Goal: Communication & Community: Share content

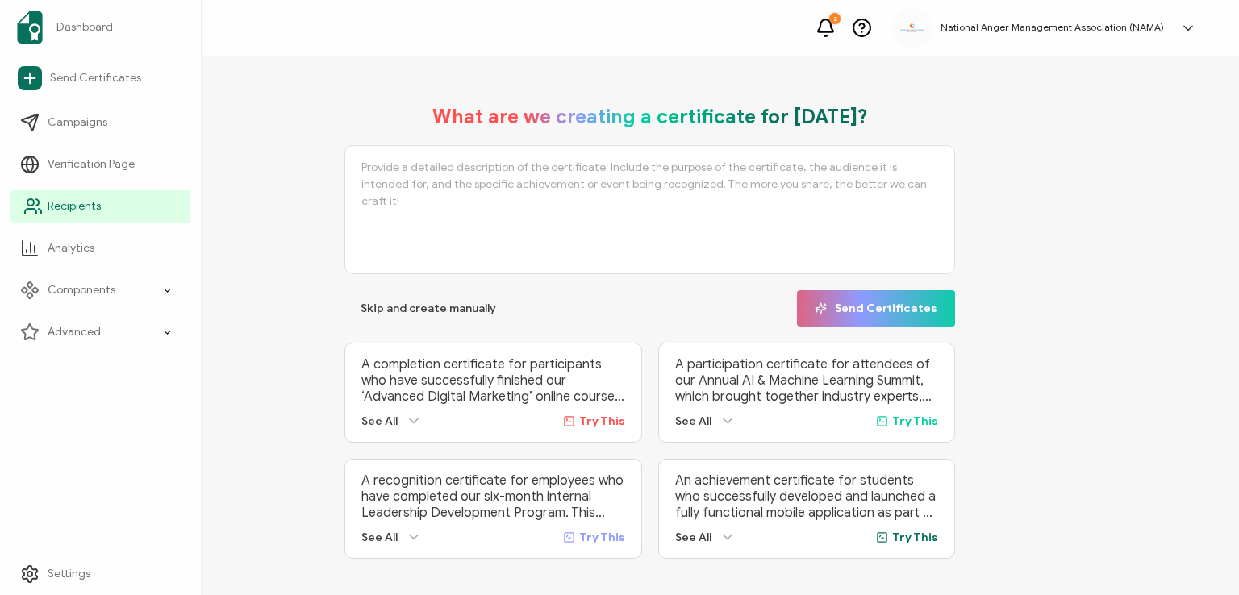
click at [72, 202] on span "Recipients" at bounding box center [74, 206] width 53 height 16
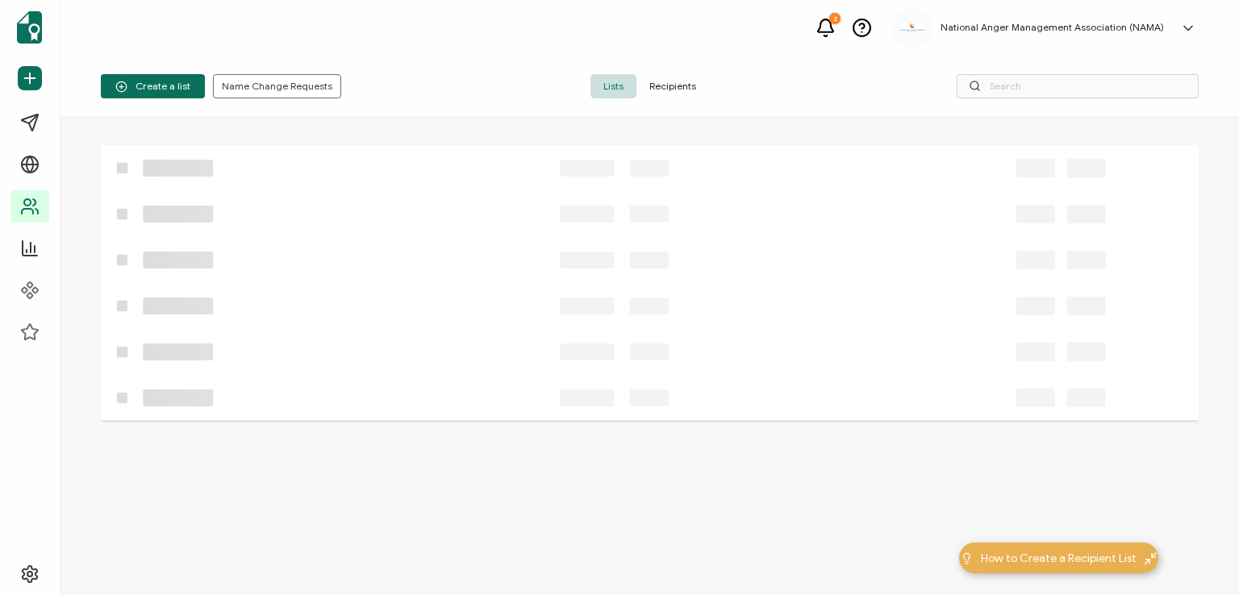
click at [662, 89] on span "Recipients" at bounding box center [672, 86] width 73 height 24
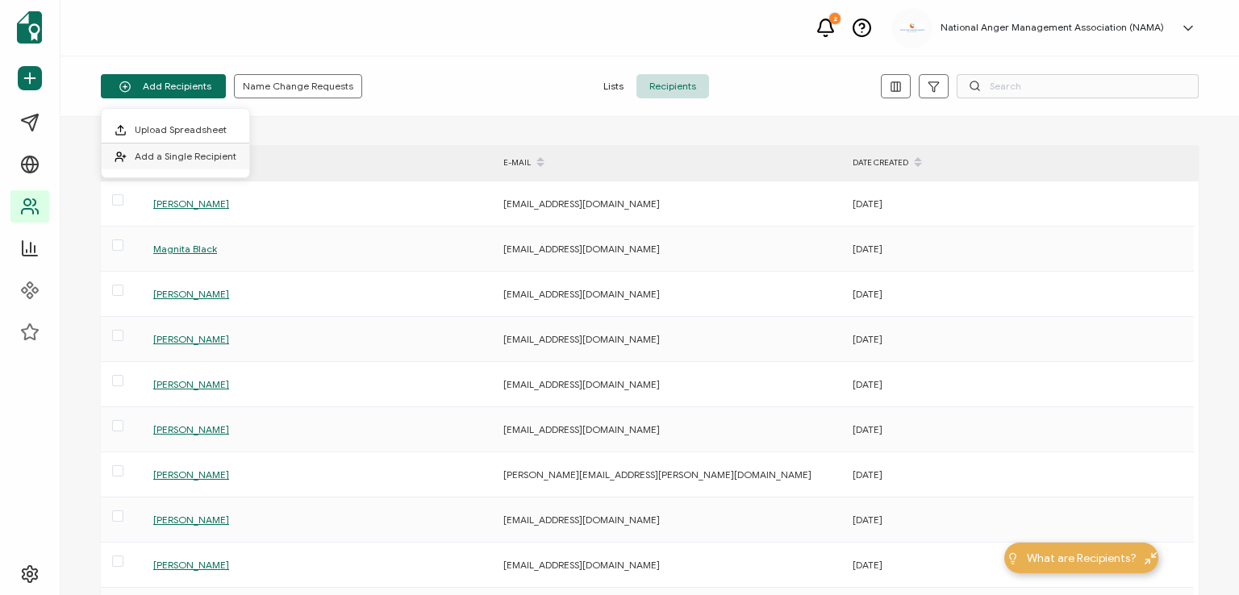
click at [184, 148] on li "Add a Single Recipient" at bounding box center [176, 157] width 148 height 26
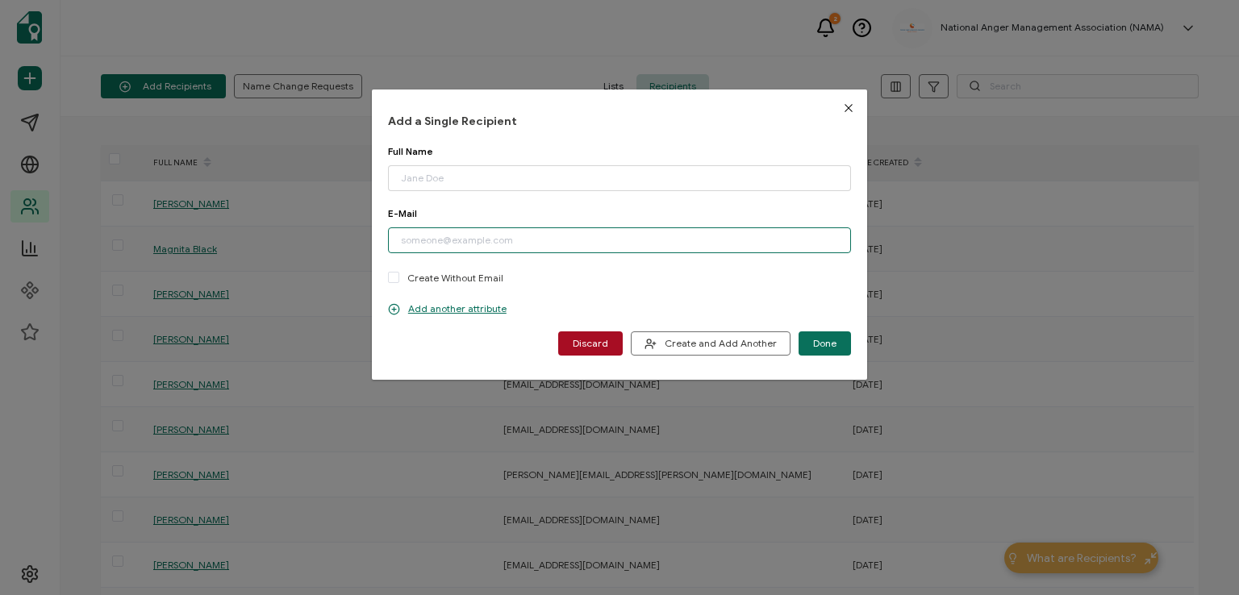
paste input "[EMAIL_ADDRESS][DOMAIN_NAME]"
type input "[EMAIL_ADDRESS][DOMAIN_NAME]"
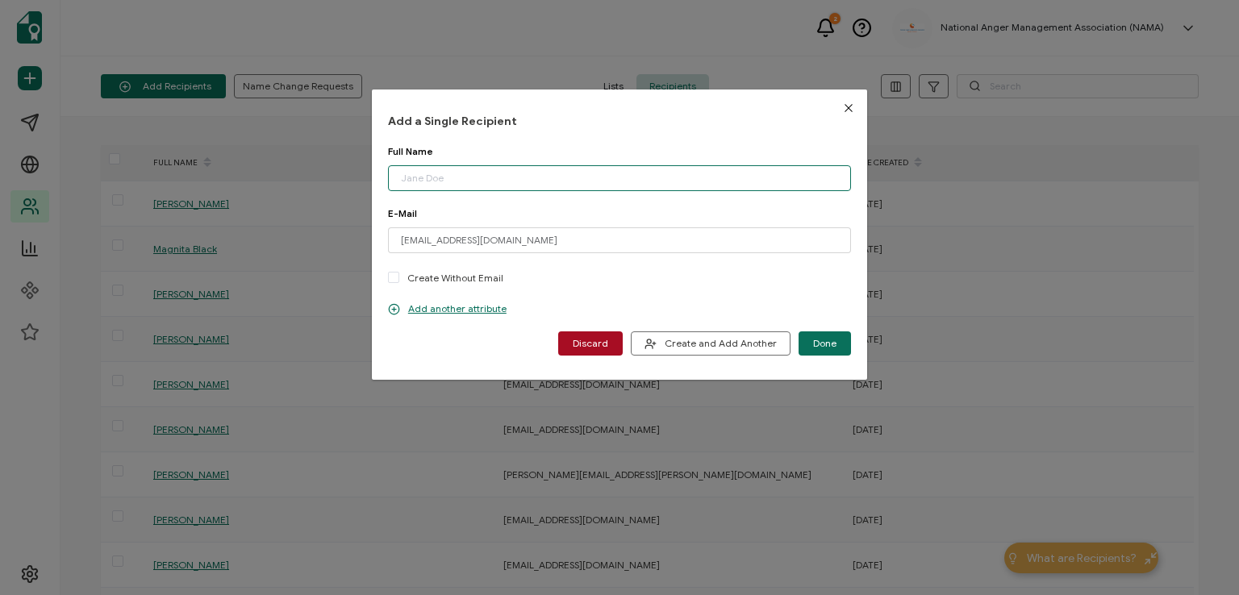
click at [481, 174] on input "dialog" at bounding box center [619, 178] width 463 height 26
type input "Kellly Cook"
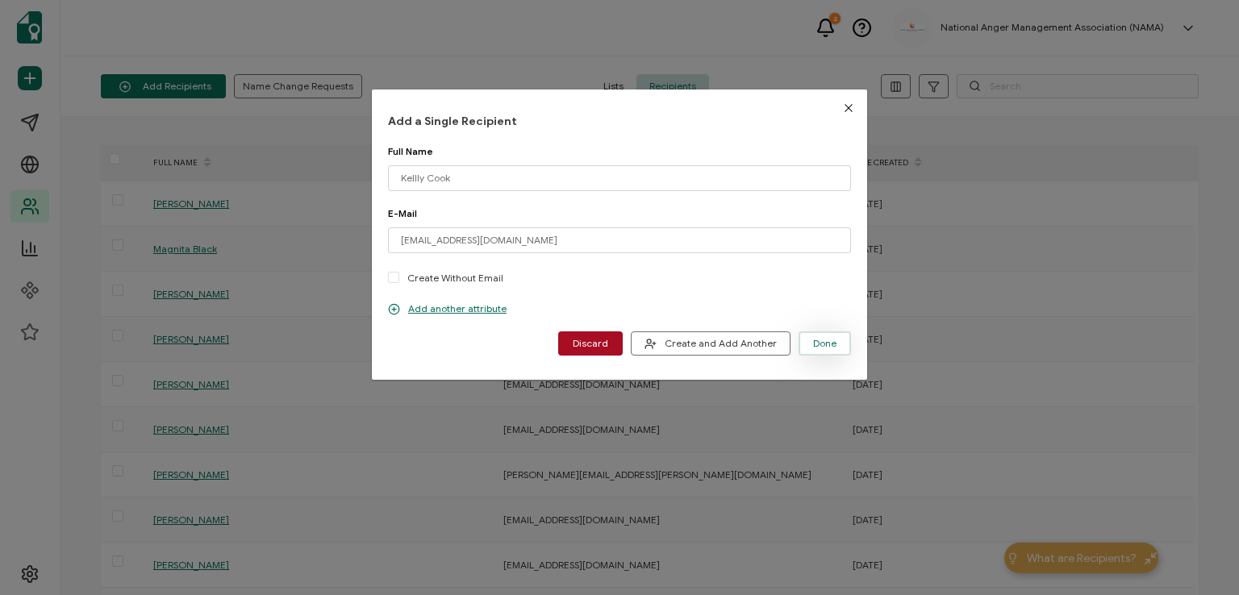
click at [822, 341] on span "Done" at bounding box center [824, 344] width 23 height 10
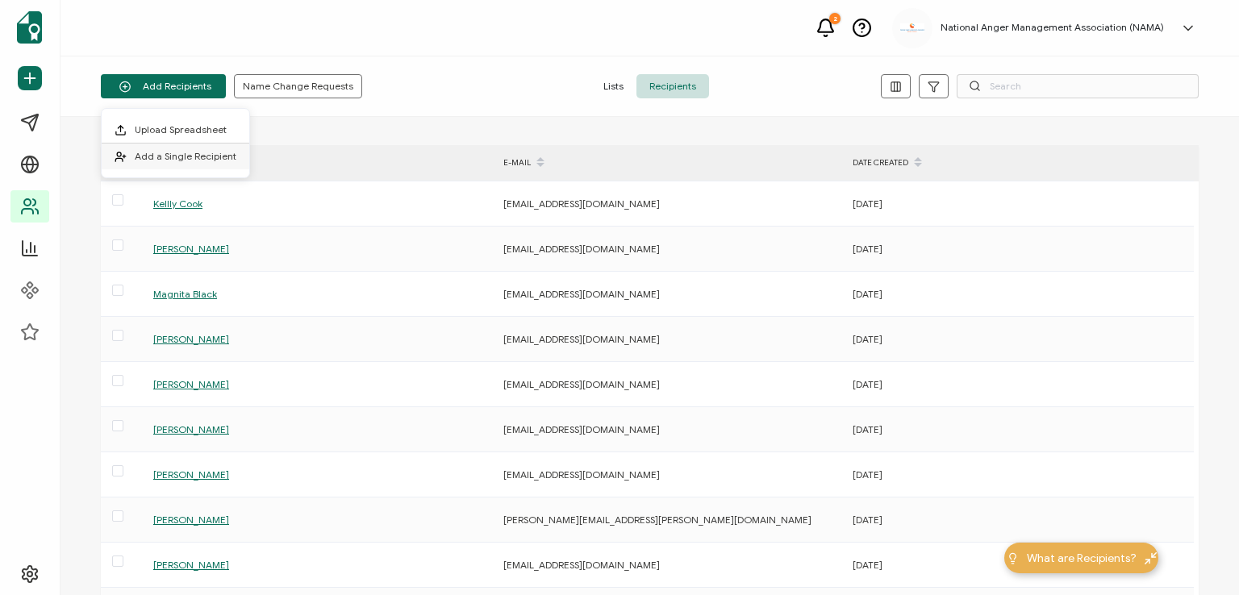
click at [181, 156] on span "Add a Single Recipient" at bounding box center [186, 156] width 102 height 12
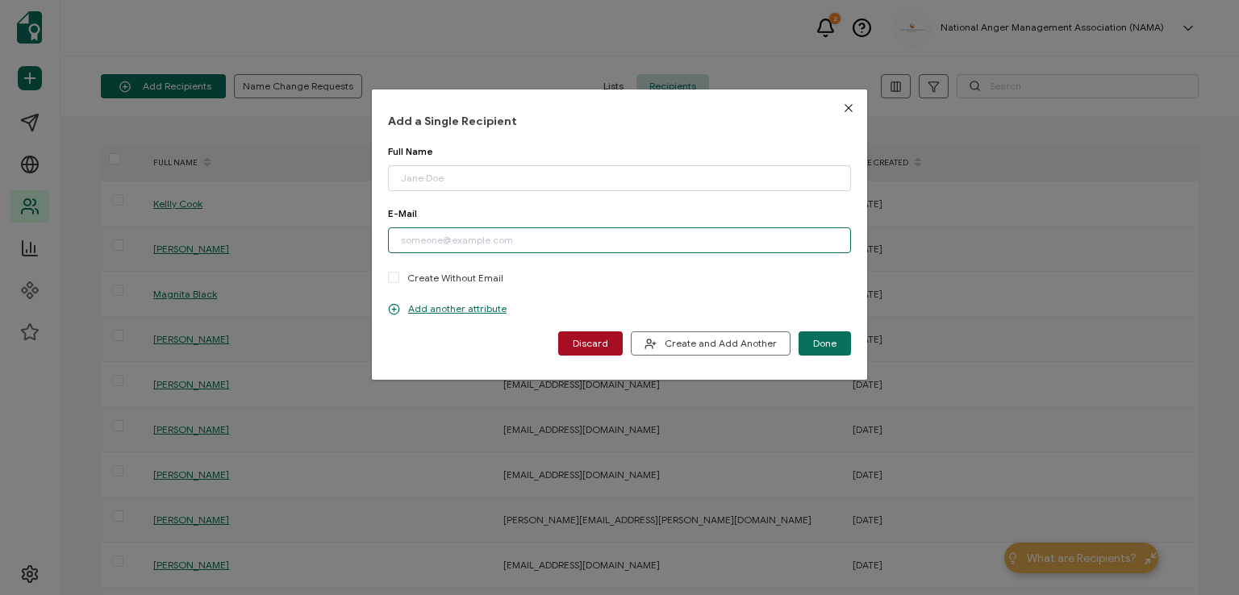
paste input "[EMAIL_ADDRESS][DOMAIN_NAME]"
type input "[EMAIL_ADDRESS][DOMAIN_NAME]"
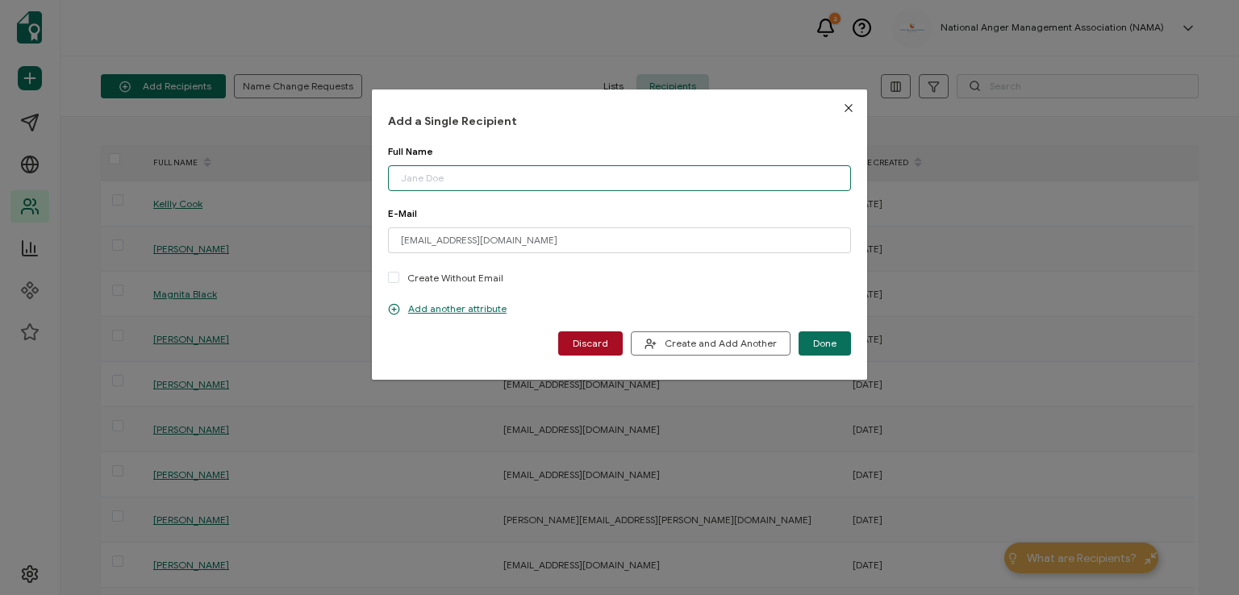
click at [499, 178] on input "dialog" at bounding box center [619, 178] width 463 height 26
type input "[PERSON_NAME]"
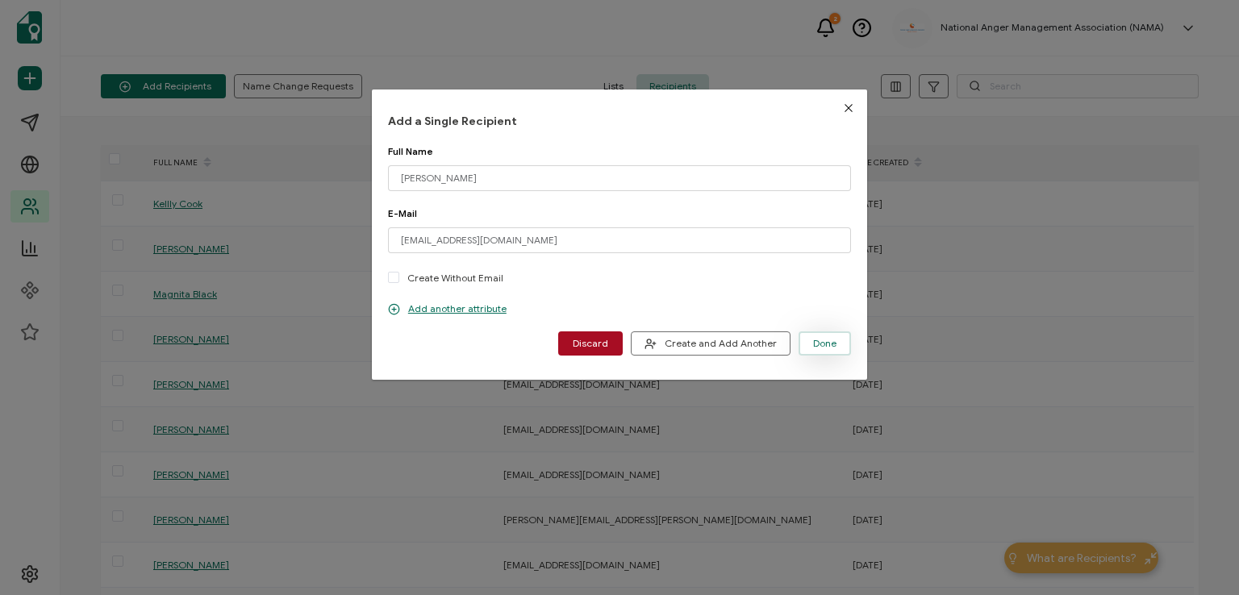
click at [815, 343] on span "Done" at bounding box center [824, 344] width 23 height 10
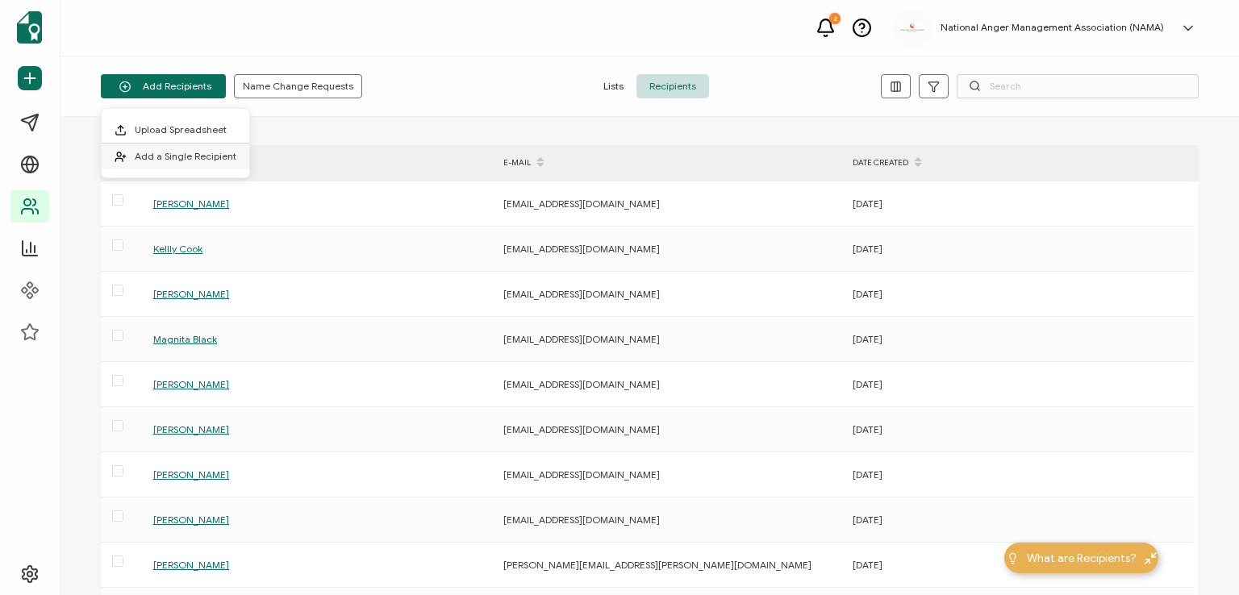
click at [194, 145] on li "Add a Single Recipient" at bounding box center [176, 157] width 148 height 26
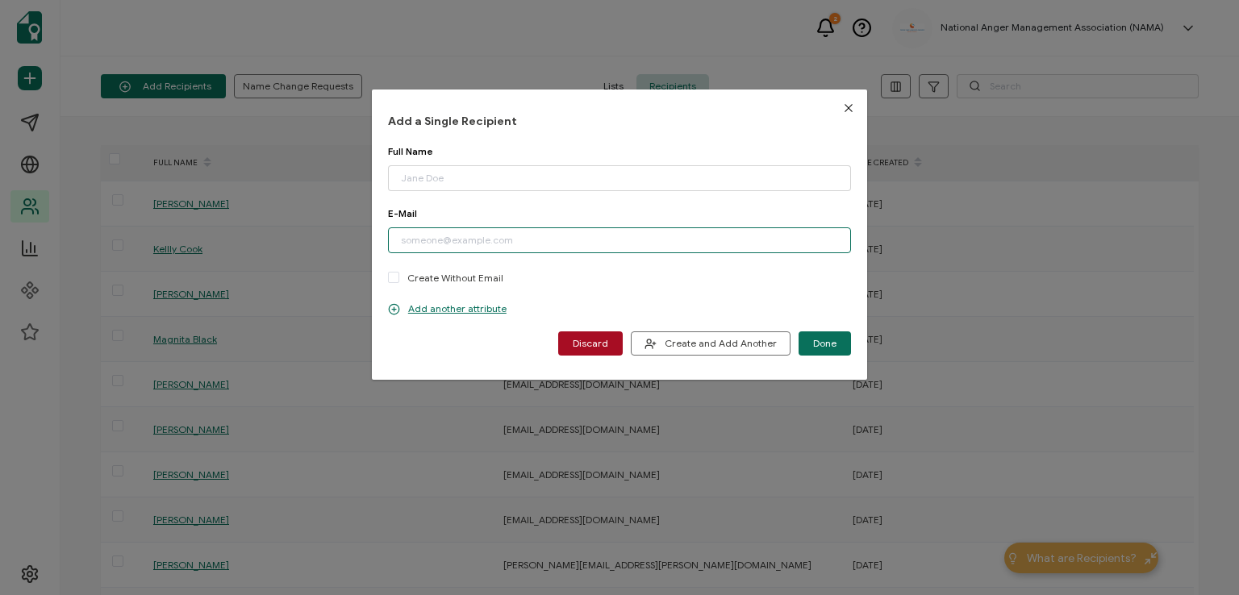
paste input "[EMAIL_ADDRESS][DOMAIN_NAME]"
type input "[EMAIL_ADDRESS][DOMAIN_NAME]"
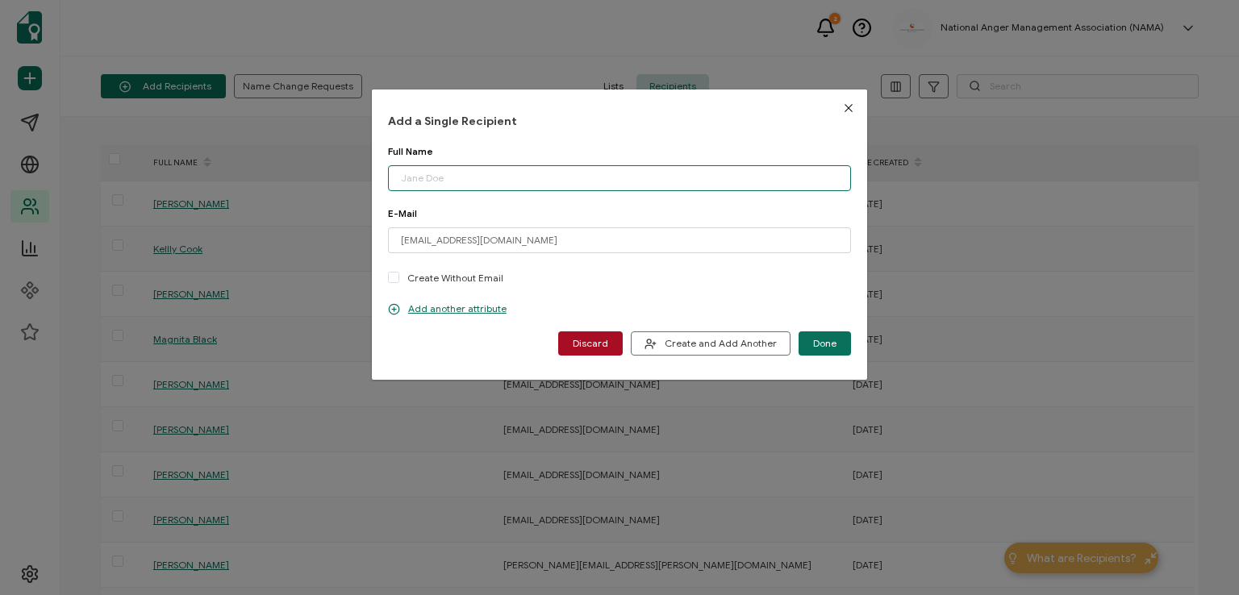
click at [494, 169] on input "dialog" at bounding box center [619, 178] width 463 height 26
click at [495, 169] on input "[PERSON_NAME]" at bounding box center [619, 178] width 463 height 26
type input "[PERSON_NAME]"
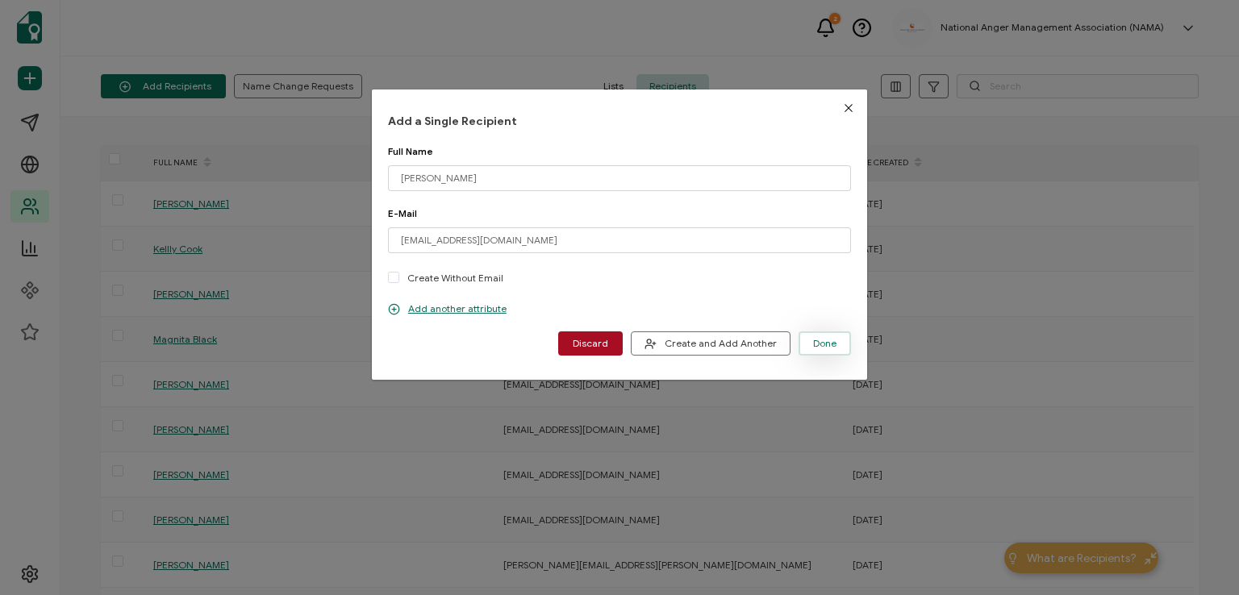
click at [815, 340] on span "Done" at bounding box center [824, 344] width 23 height 10
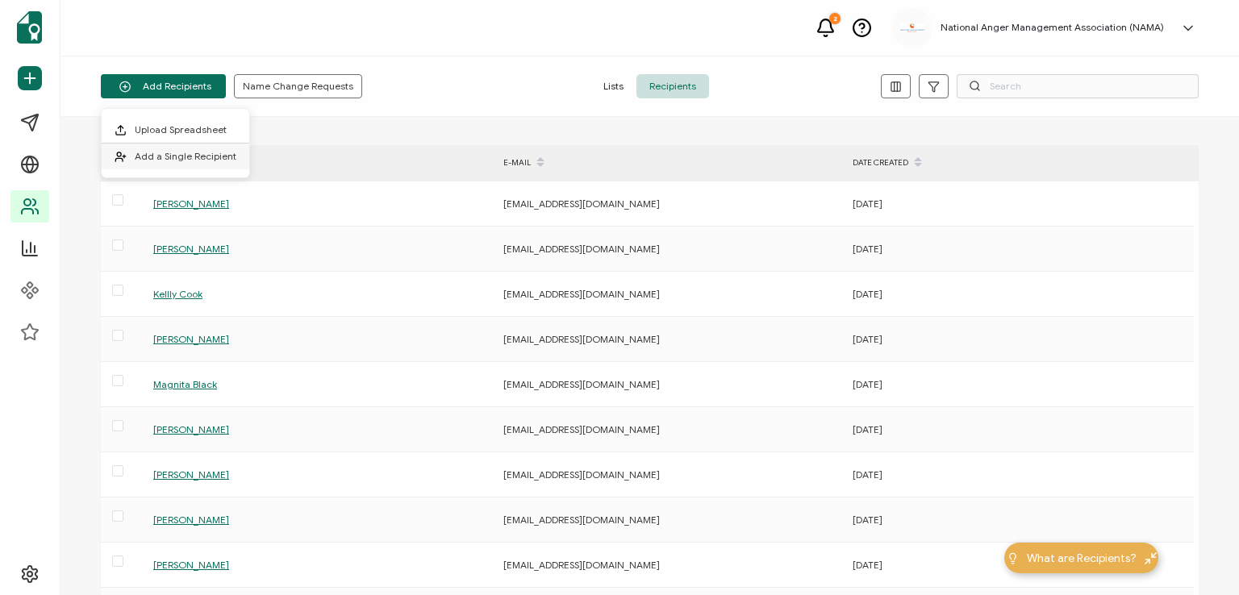
click at [195, 152] on span "Add a Single Recipient" at bounding box center [186, 156] width 102 height 12
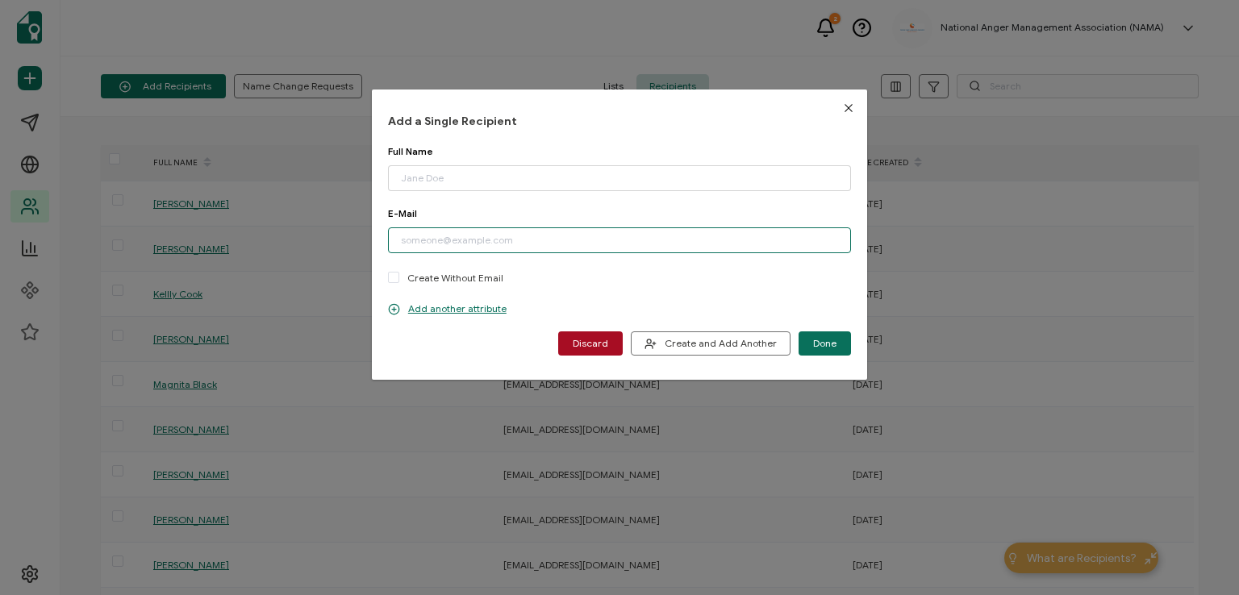
paste input "[EMAIL_ADDRESS][DOMAIN_NAME]"
type input "[EMAIL_ADDRESS][DOMAIN_NAME]"
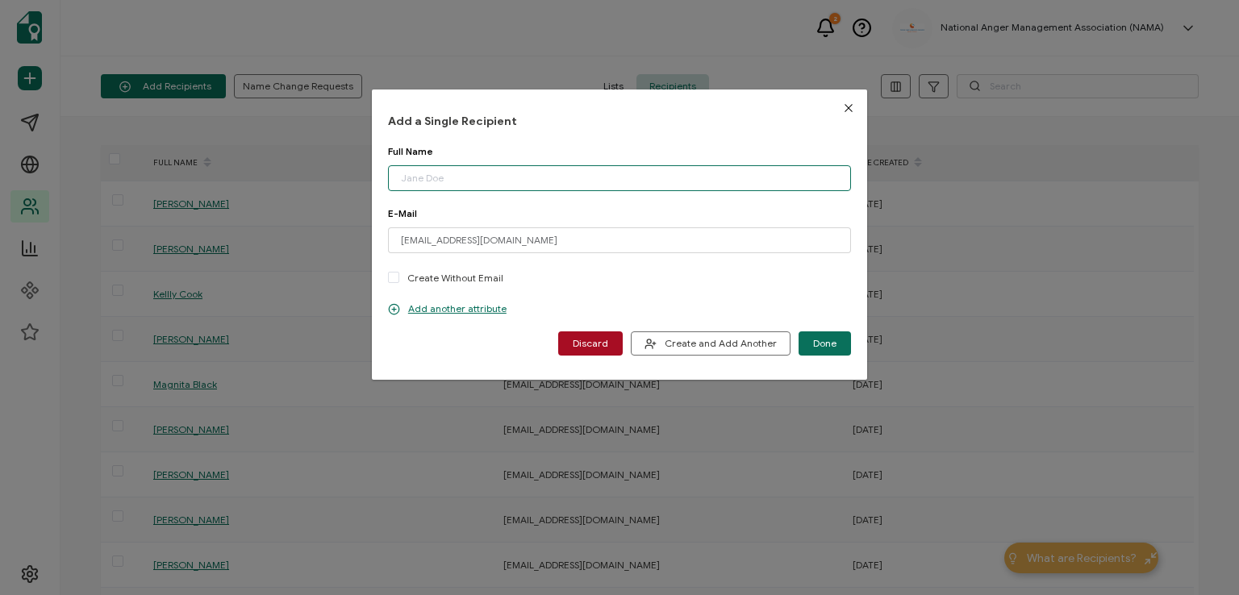
click at [473, 173] on input "dialog" at bounding box center [619, 178] width 463 height 26
type input "[PERSON_NAME]"
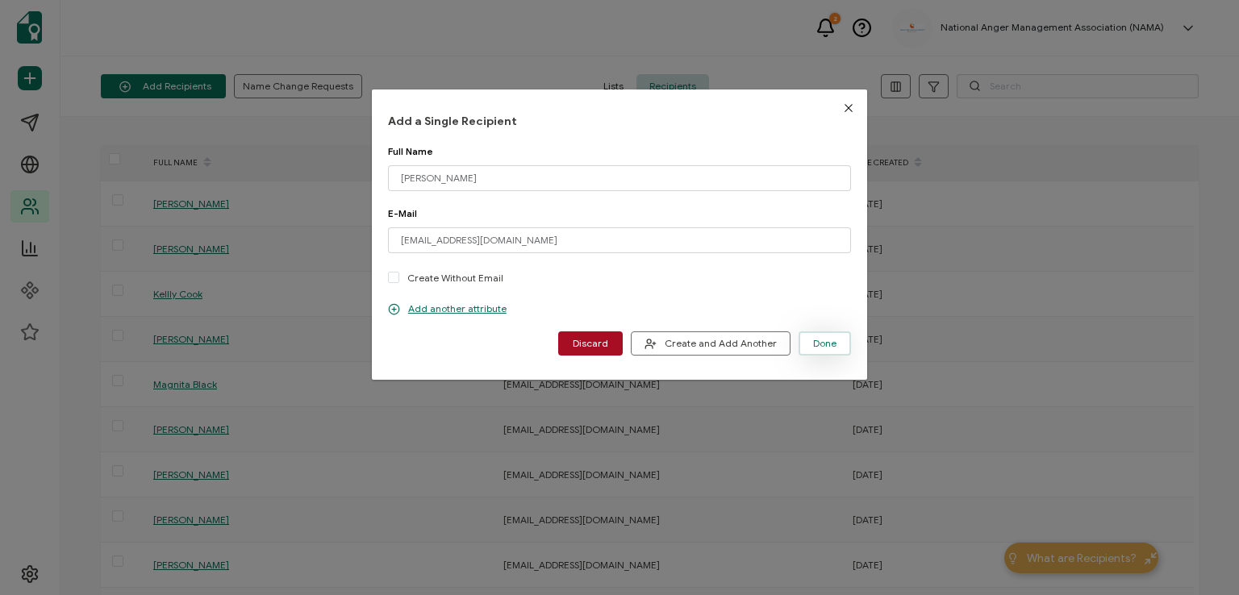
click at [819, 340] on span "Done" at bounding box center [824, 344] width 23 height 10
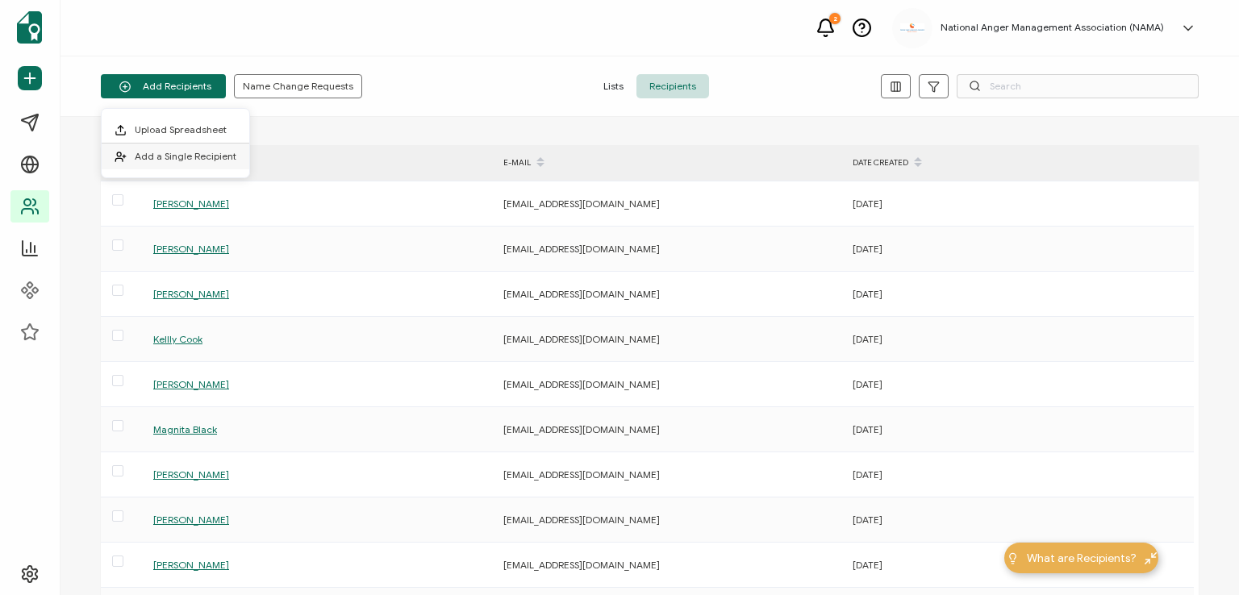
click at [184, 153] on span "Add a Single Recipient" at bounding box center [186, 156] width 102 height 12
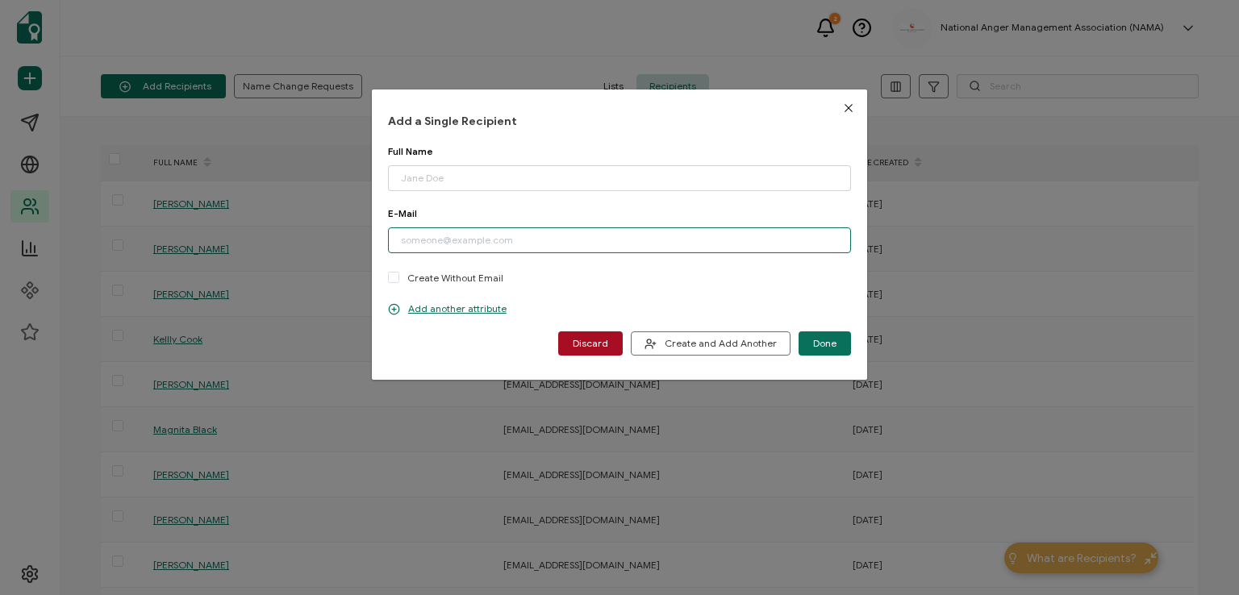
paste input "[EMAIL_ADDRESS][DOMAIN_NAME]"
type input "[EMAIL_ADDRESS][DOMAIN_NAME]"
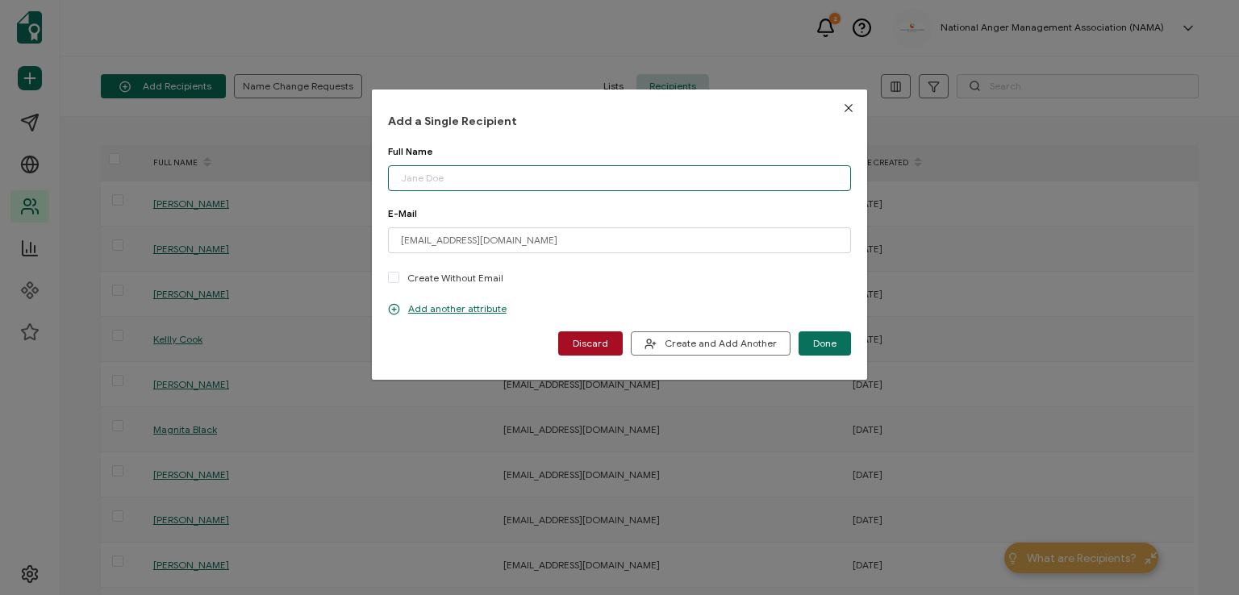
click at [524, 173] on input "dialog" at bounding box center [619, 178] width 463 height 26
type input "[PERSON_NAME]"
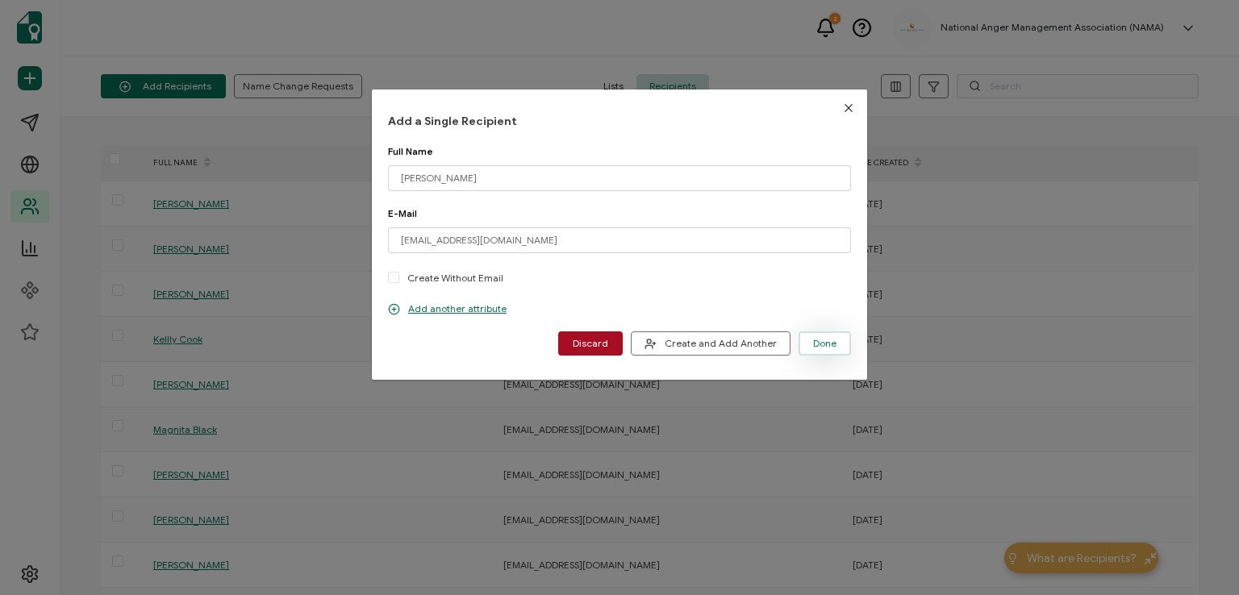
click at [815, 344] on span "Done" at bounding box center [824, 344] width 23 height 10
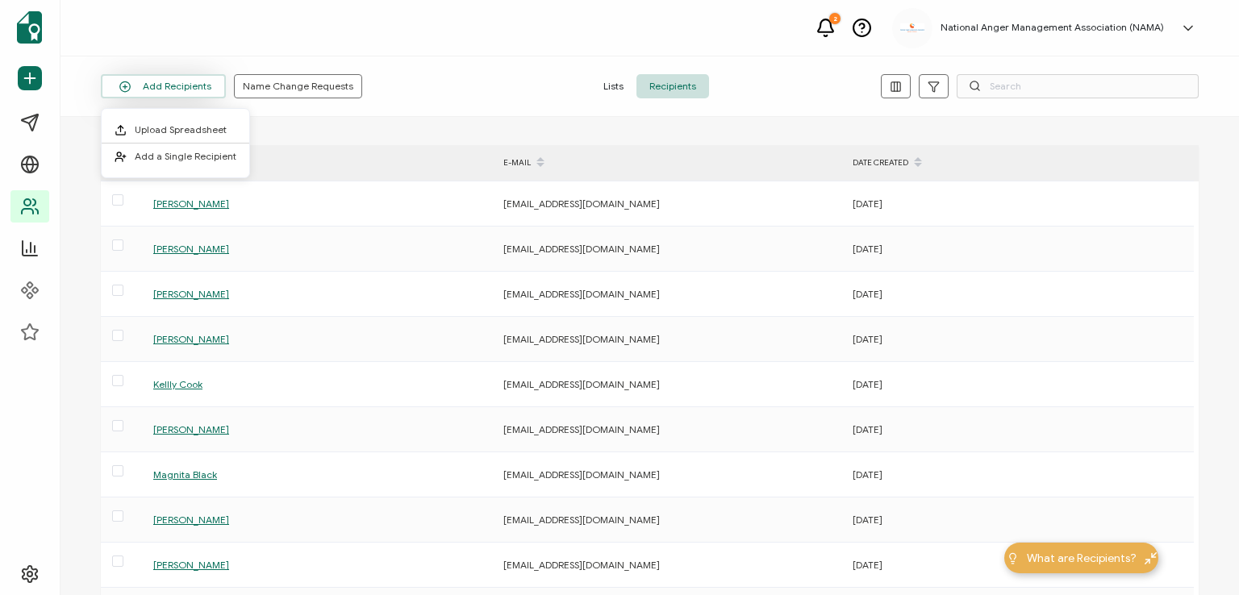
click at [169, 90] on button "Add Recipients" at bounding box center [163, 86] width 125 height 24
click at [181, 152] on span "Add a Single Recipient" at bounding box center [186, 156] width 102 height 12
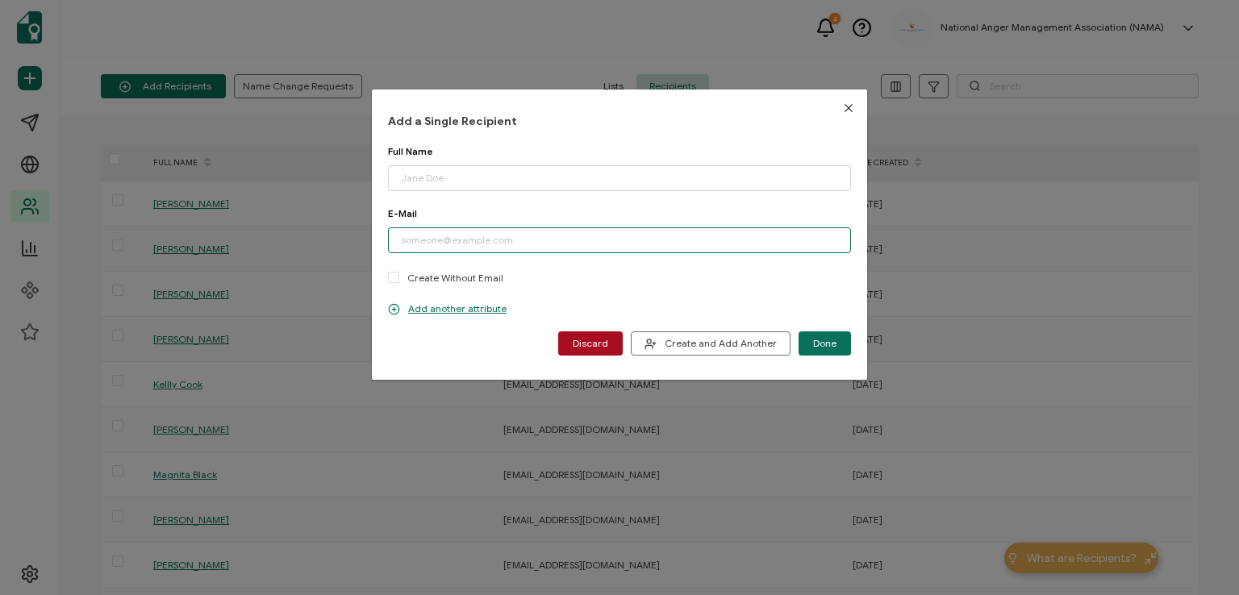
paste input "[EMAIL_ADDRESS][DOMAIN_NAME]"
type input "[EMAIL_ADDRESS][DOMAIN_NAME]"
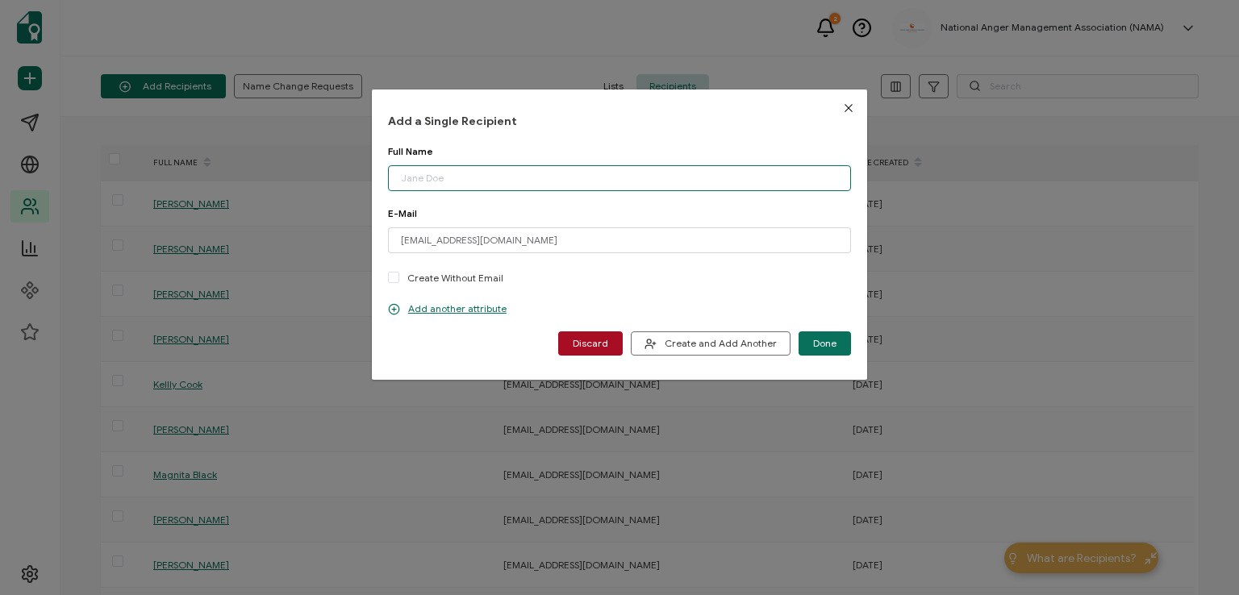
click at [449, 173] on input "dialog" at bounding box center [619, 178] width 463 height 26
type input "[PERSON_NAME]"
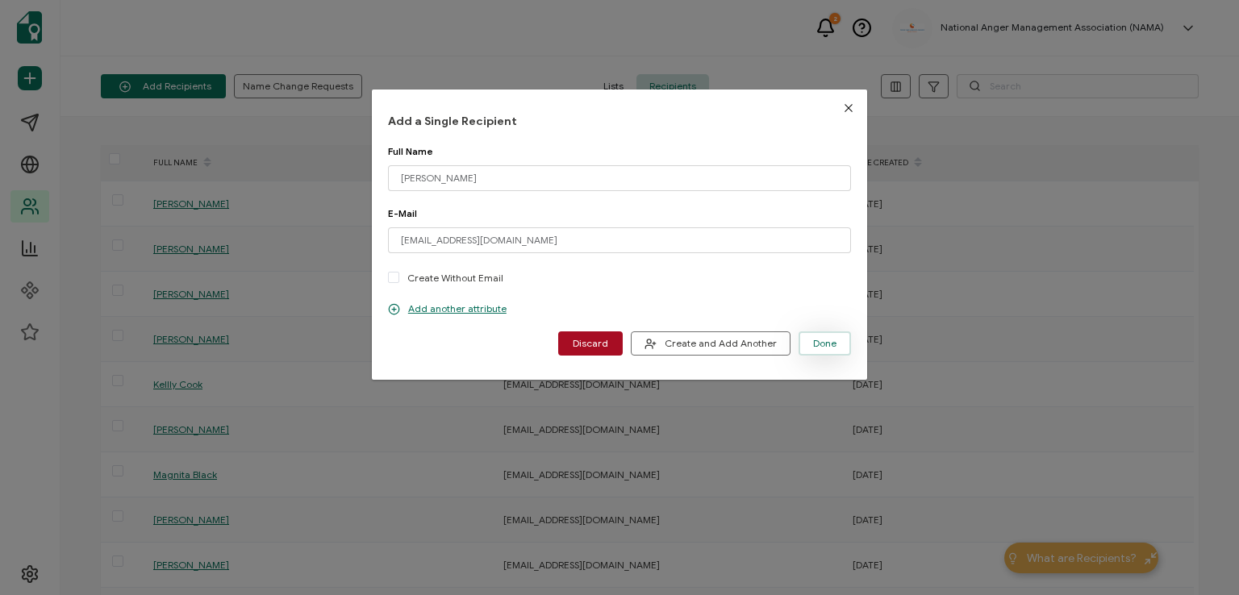
click at [825, 340] on span "Done" at bounding box center [824, 344] width 23 height 10
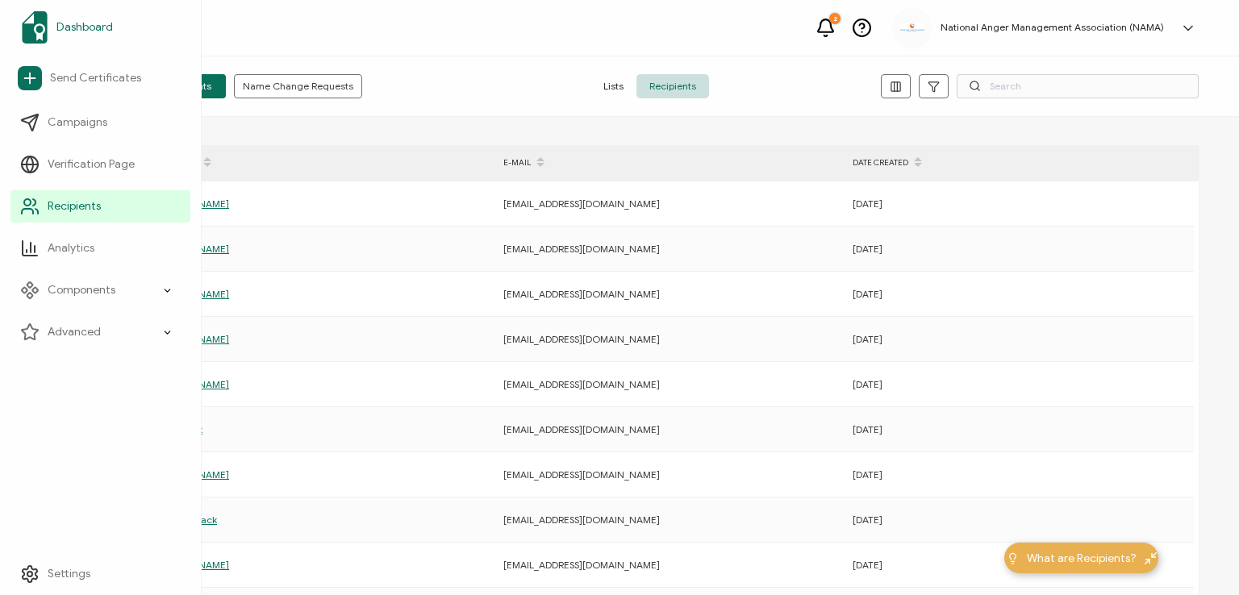
click at [79, 24] on span "Dashboard" at bounding box center [84, 27] width 56 height 16
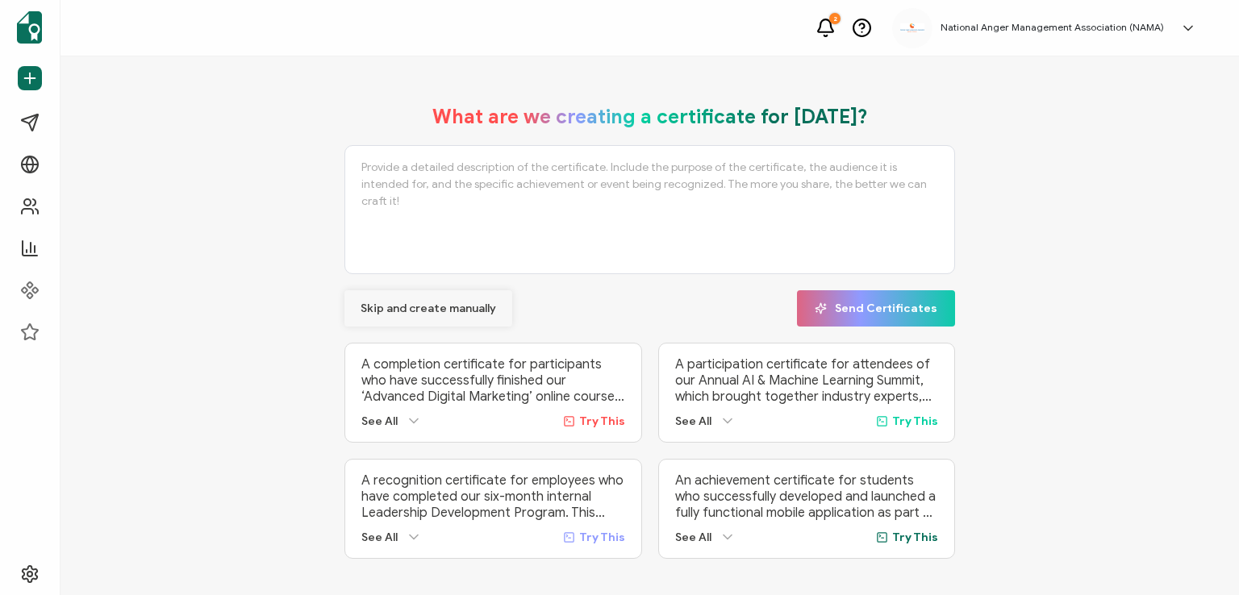
click at [406, 310] on span "Skip and create manually" at bounding box center [427, 308] width 135 height 11
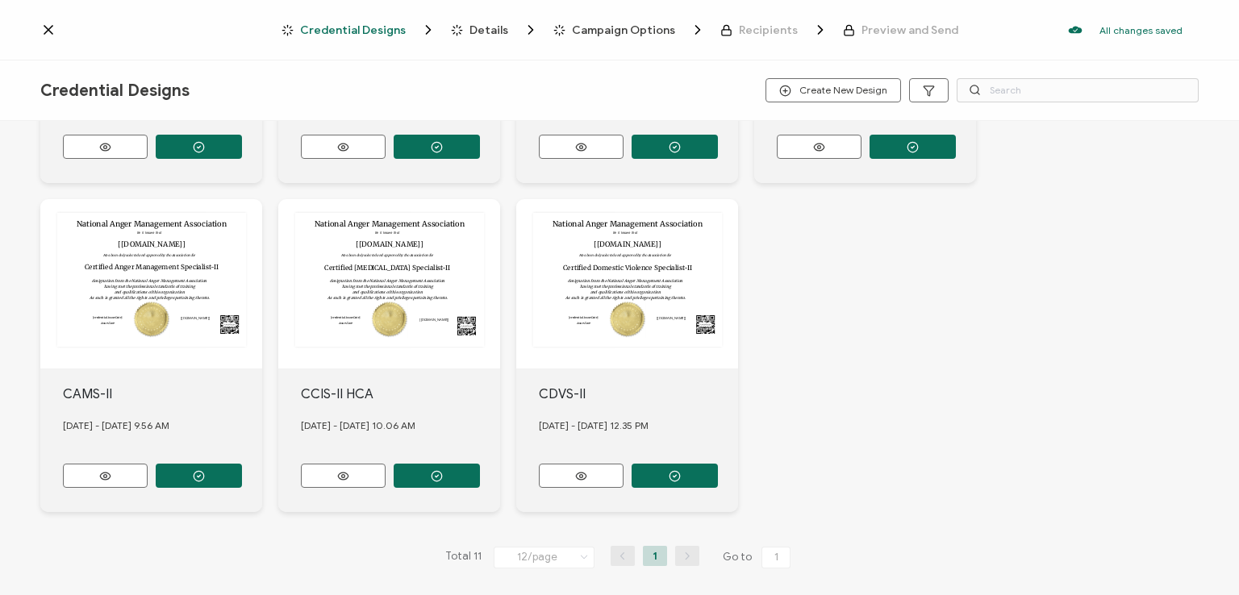
scroll to position [615, 0]
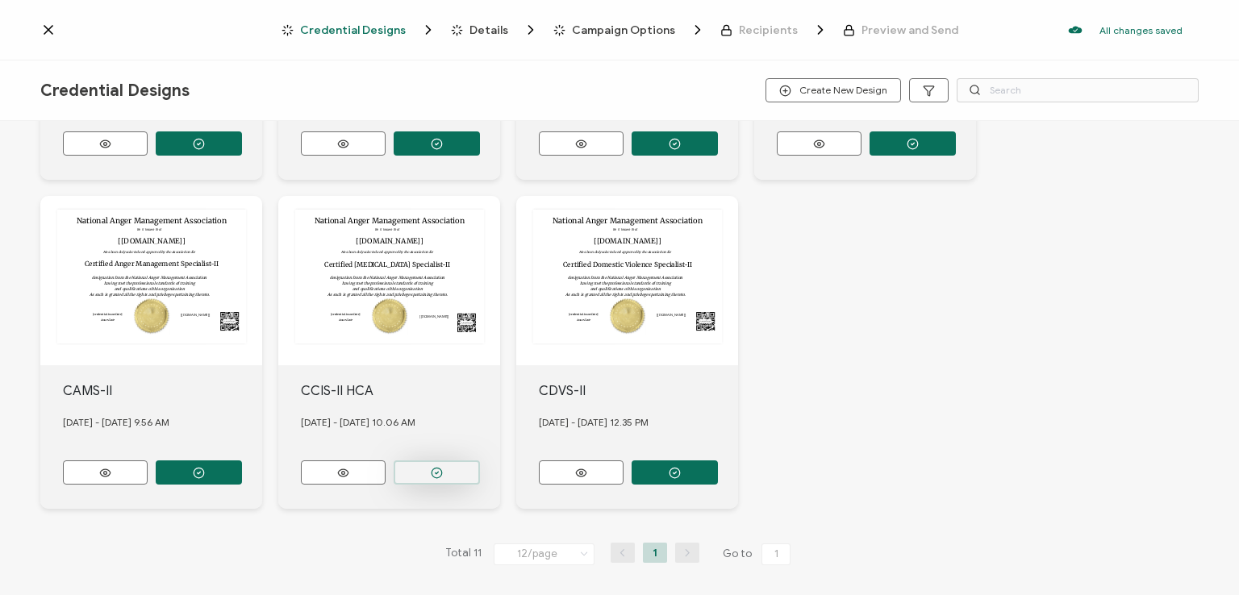
click at [424, 461] on button "button" at bounding box center [437, 473] width 86 height 24
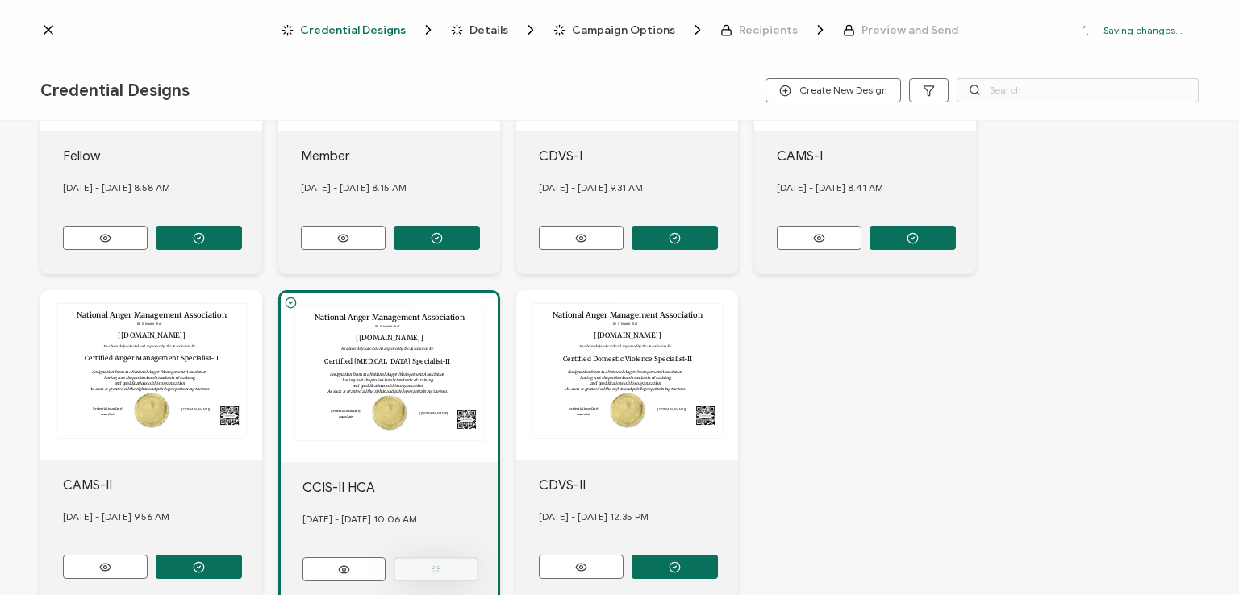
scroll to position [710, 0]
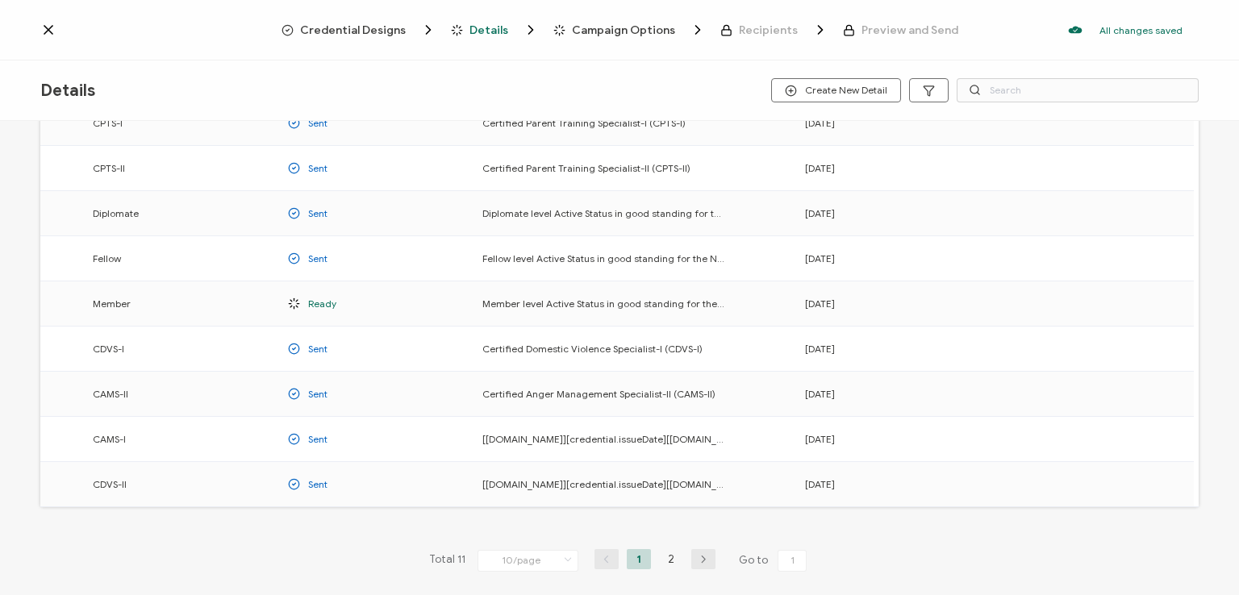
scroll to position [212, 0]
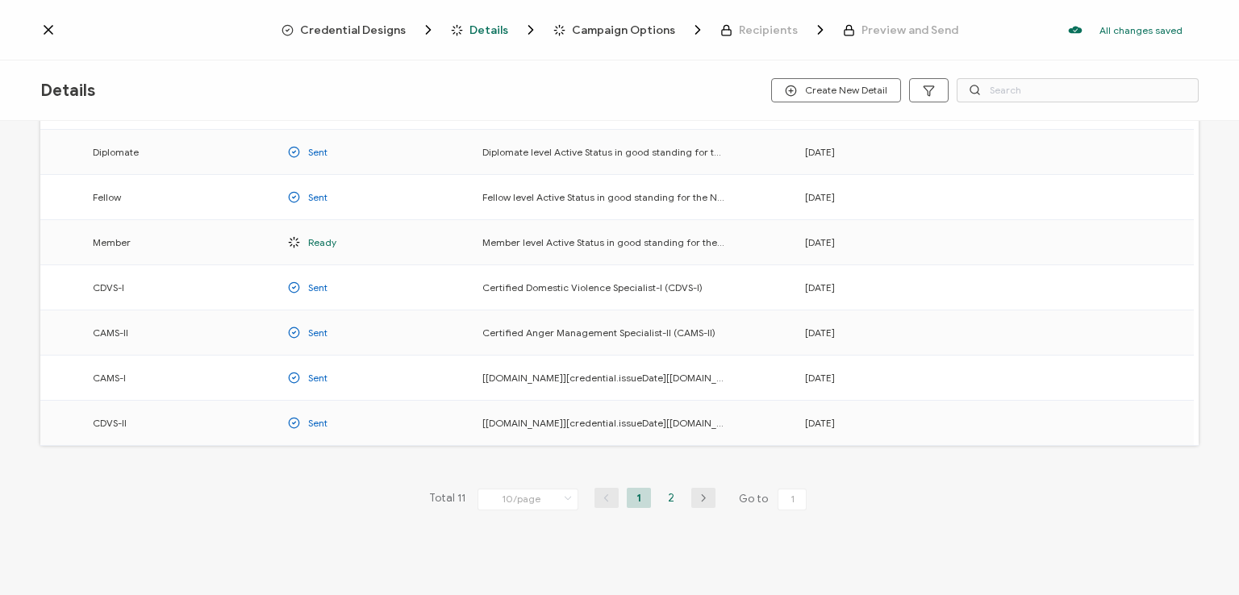
click at [672, 490] on li "2" at bounding box center [671, 498] width 24 height 20
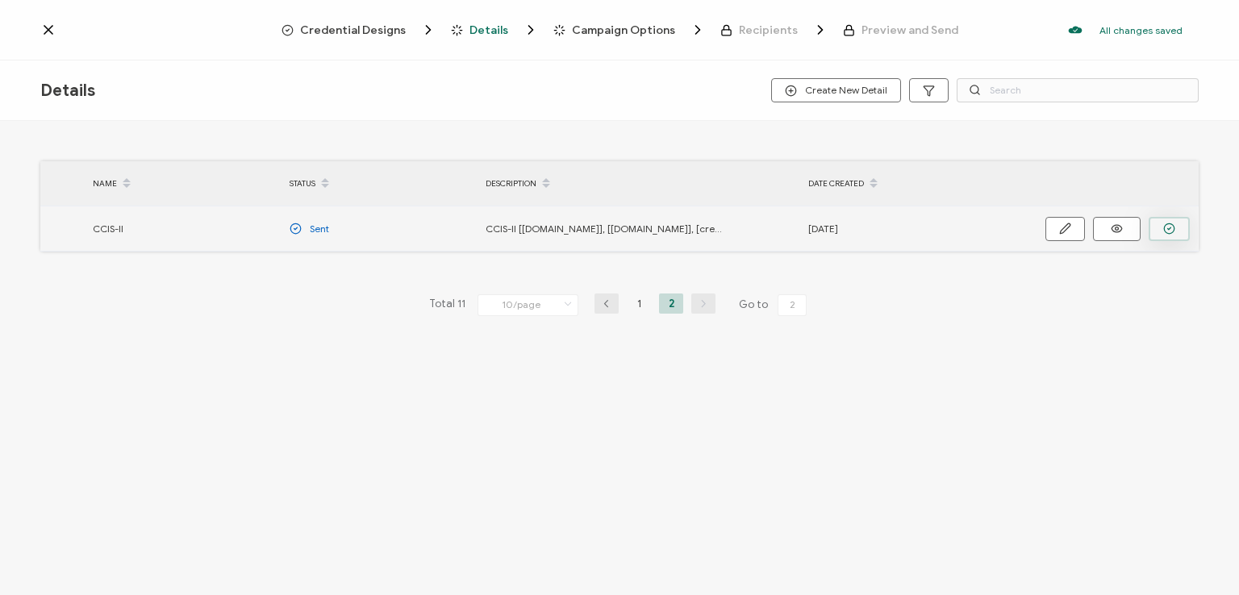
click at [1165, 223] on icon "button" at bounding box center [1169, 229] width 12 height 12
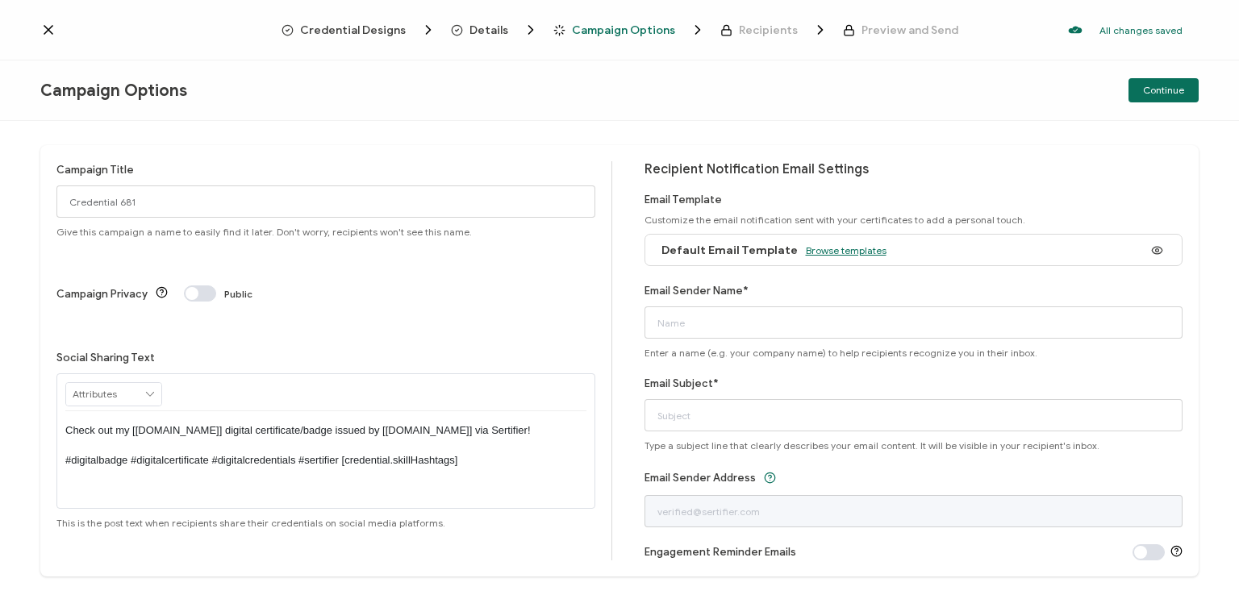
click at [832, 248] on span "Browse templates" at bounding box center [846, 250] width 81 height 12
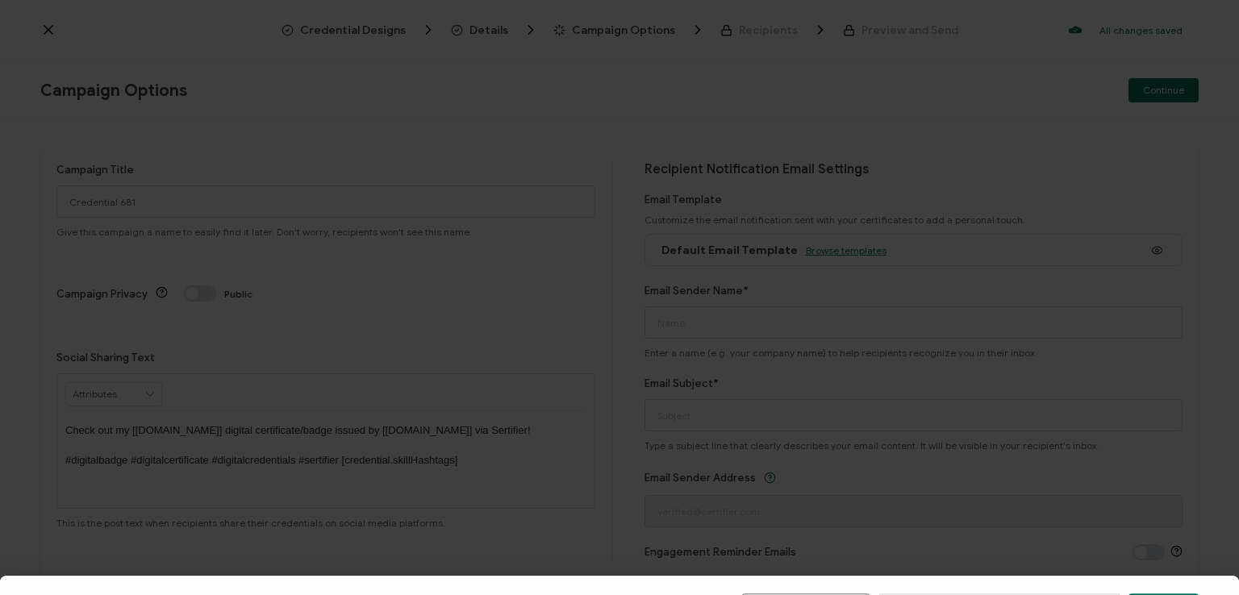
scroll to position [251, 0]
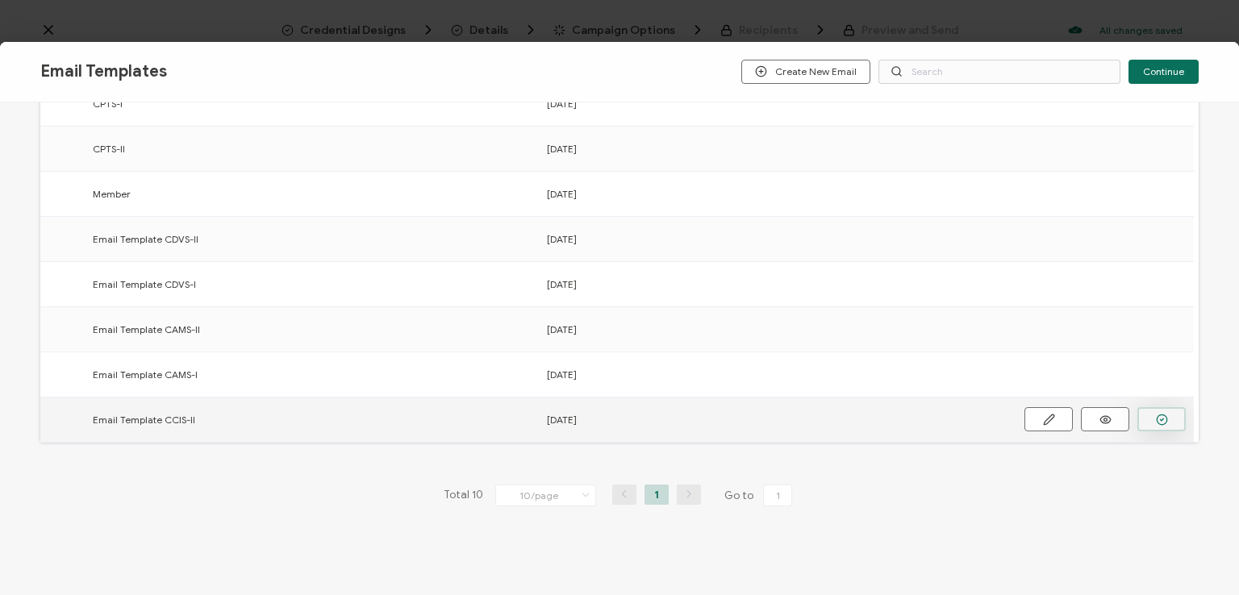
click at [1161, 419] on icon "button" at bounding box center [1162, 420] width 12 height 12
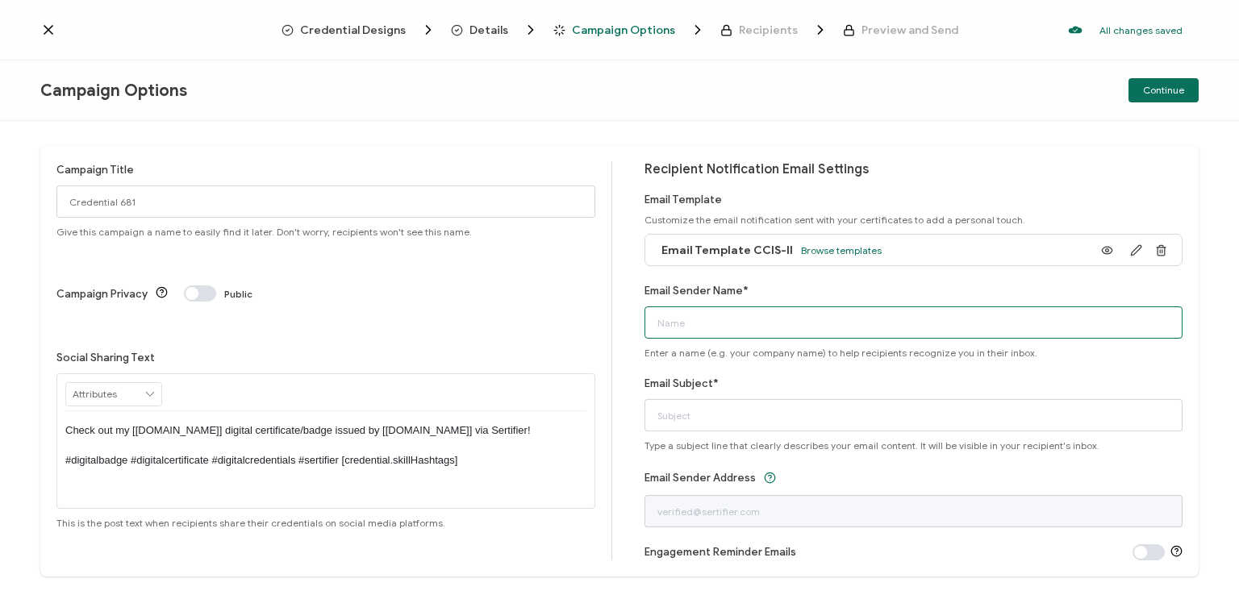
click at [823, 316] on input "Email Sender Name*" at bounding box center [913, 322] width 539 height 32
type input "National Anger Management Association"
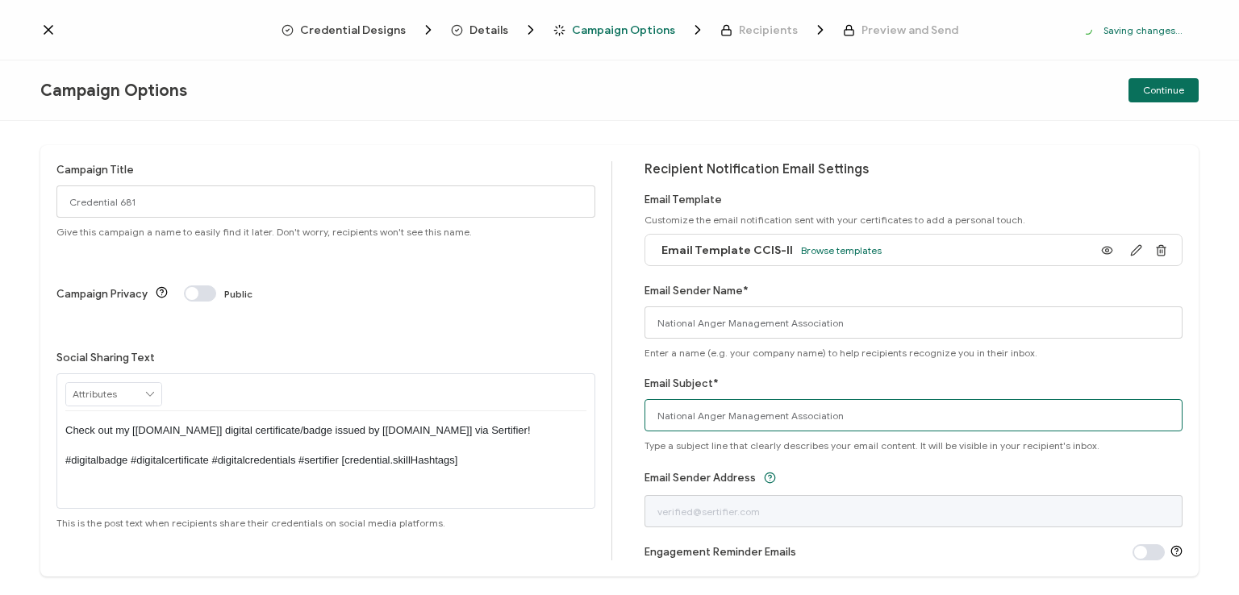
drag, startPoint x: 833, startPoint y: 411, endPoint x: 568, endPoint y: 419, distance: 265.5
click at [568, 419] on div "Campaign Title Credential 681 Give this campaign a name to easily find it later…" at bounding box center [619, 360] width 1158 height 431
type input "CCIS-II digital certificate"
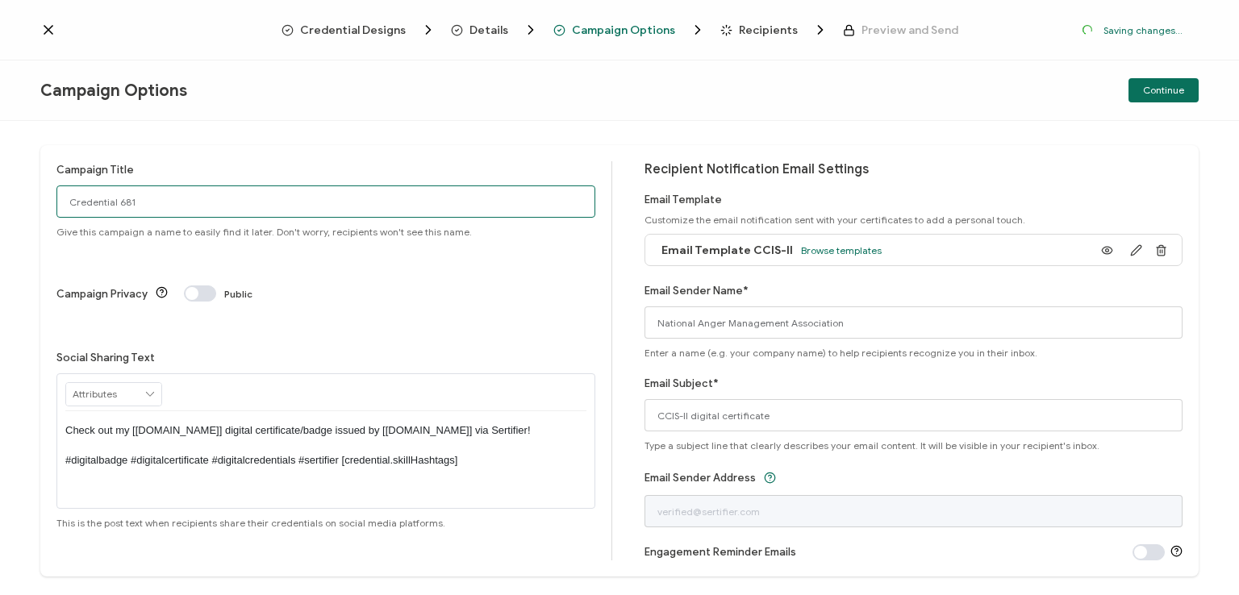
drag, startPoint x: 144, startPoint y: 195, endPoint x: 0, endPoint y: 215, distance: 145.7
click at [0, 215] on div "Campaign Title Credential 681 Give this campaign a name to easily find it later…" at bounding box center [619, 358] width 1239 height 474
type input "CCIS-II HCA 6 - [DATE]"
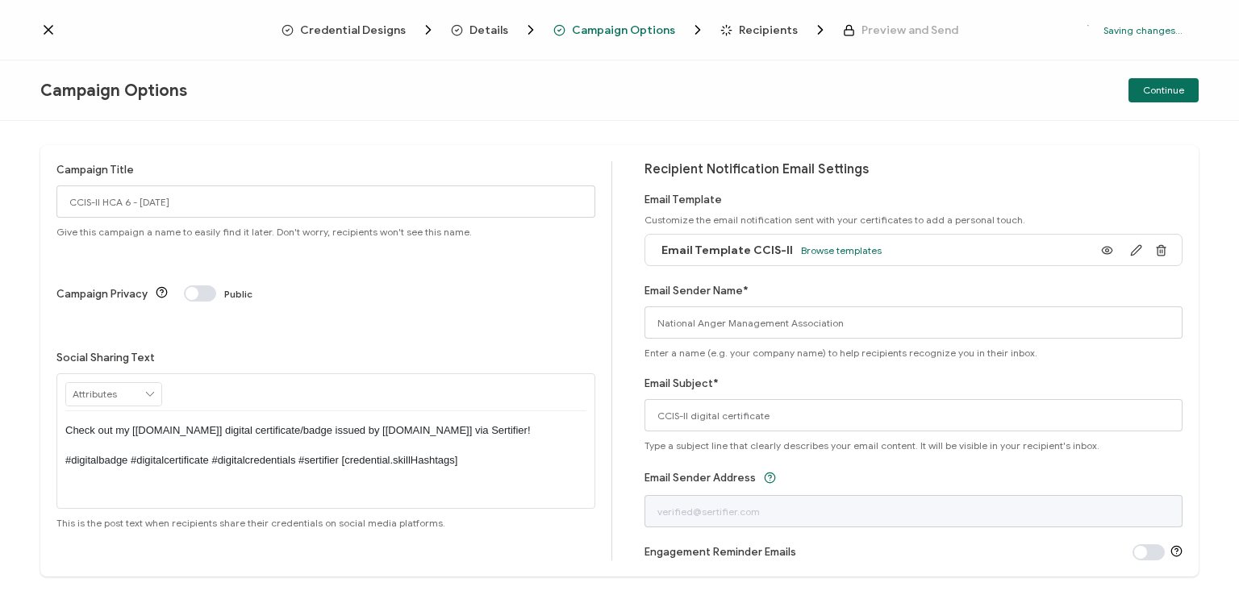
click at [321, 423] on p "Check out my [[DOMAIN_NAME]] digital certificate/badge issued by [[DOMAIN_NAME]…" at bounding box center [325, 445] width 521 height 44
click at [769, 112] on div "Campaign Options Continue" at bounding box center [619, 90] width 1239 height 60
click at [874, 118] on div "Campaign Options Continue" at bounding box center [619, 90] width 1239 height 60
click at [1165, 91] on span "Continue" at bounding box center [1163, 90] width 41 height 10
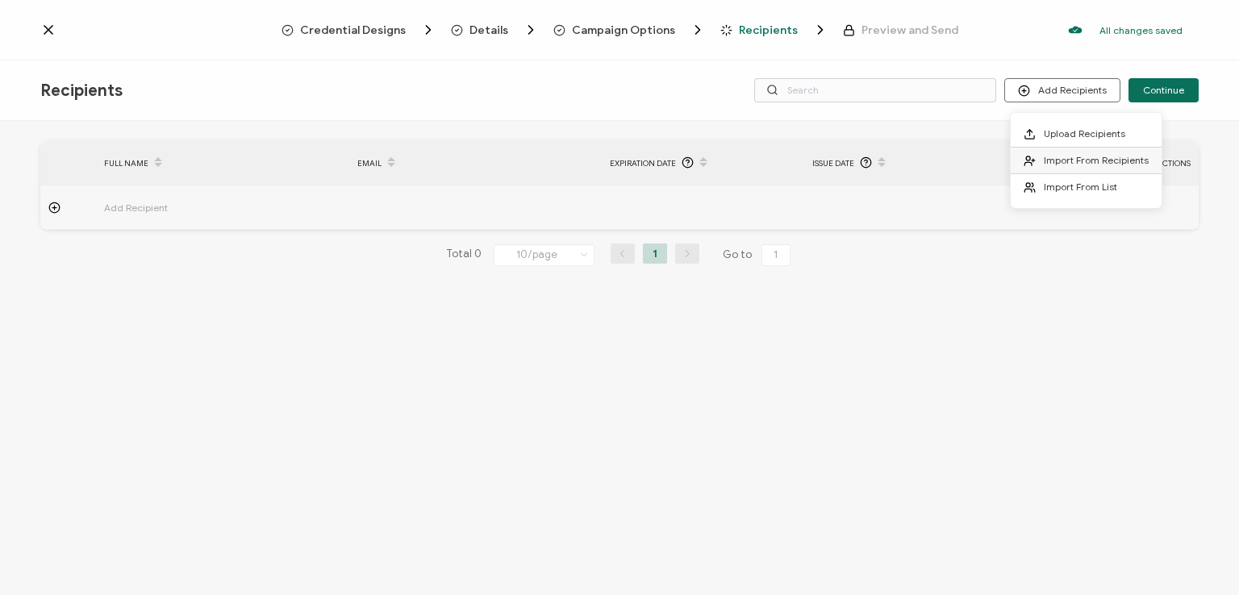
click at [1062, 160] on span "Import From Recipients" at bounding box center [1096, 160] width 105 height 12
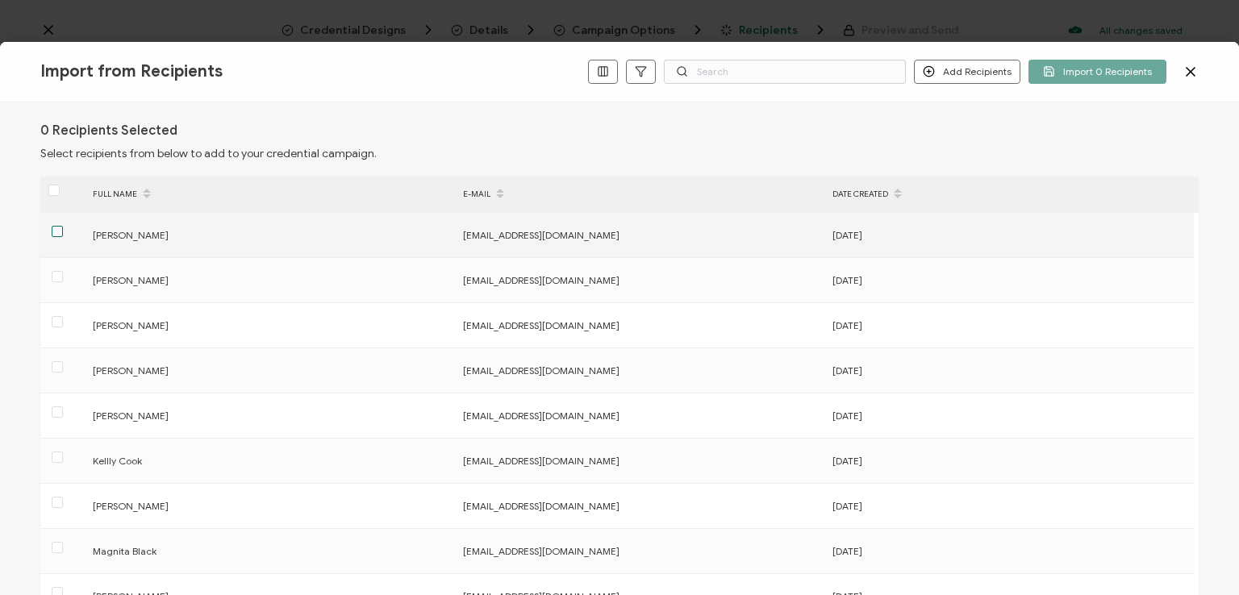
click at [58, 227] on span at bounding box center [57, 231] width 11 height 11
click at [63, 226] on input "checkbox" at bounding box center [63, 226] width 0 height 0
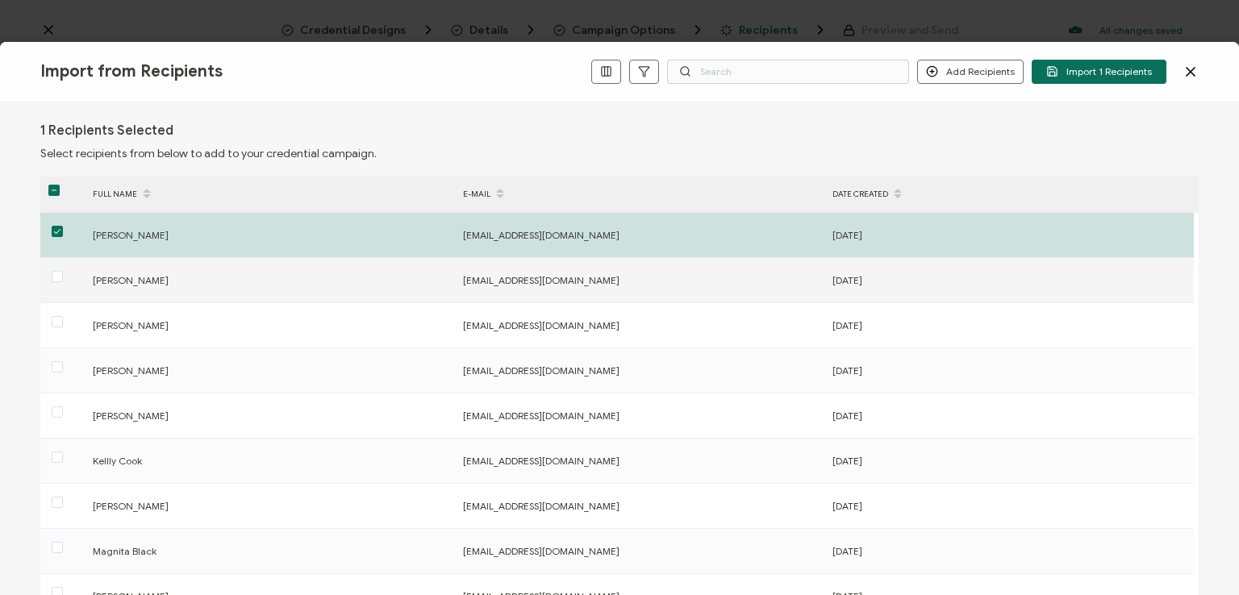
click at [64, 275] on div at bounding box center [62, 280] width 44 height 25
click at [57, 275] on span at bounding box center [57, 276] width 11 height 11
click at [63, 271] on input "checkbox" at bounding box center [63, 271] width 0 height 0
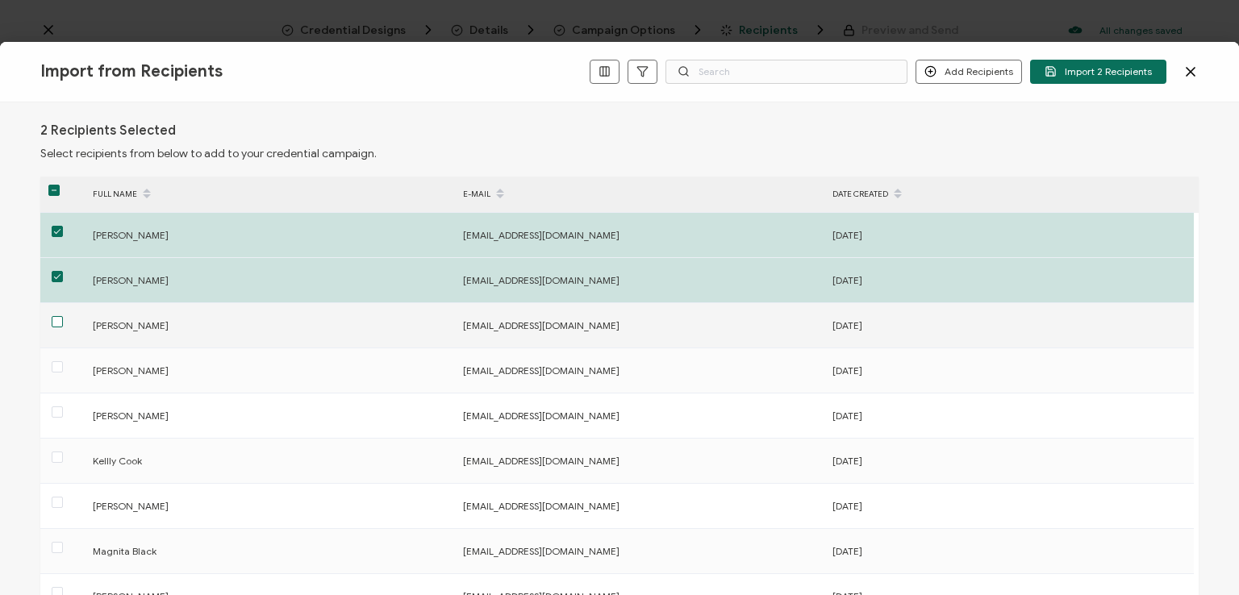
click at [61, 324] on span at bounding box center [57, 321] width 11 height 11
click at [63, 316] on input "checkbox" at bounding box center [63, 316] width 0 height 0
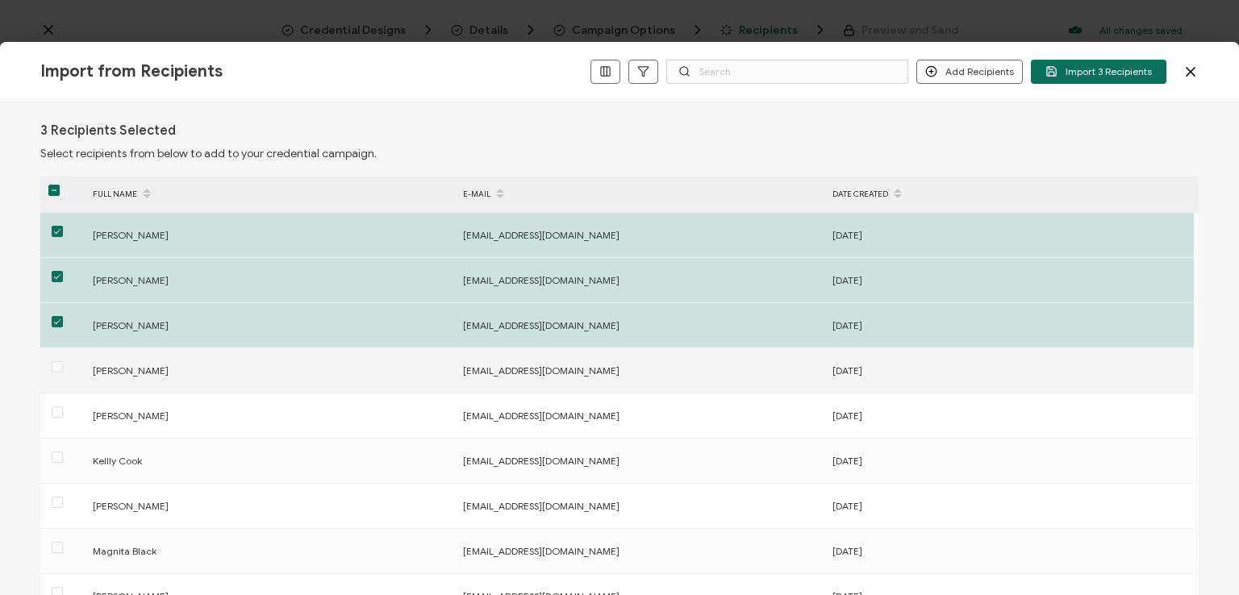
click at [63, 365] on div at bounding box center [62, 370] width 44 height 25
click at [56, 369] on span at bounding box center [57, 366] width 11 height 11
click at [63, 361] on input "checkbox" at bounding box center [63, 361] width 0 height 0
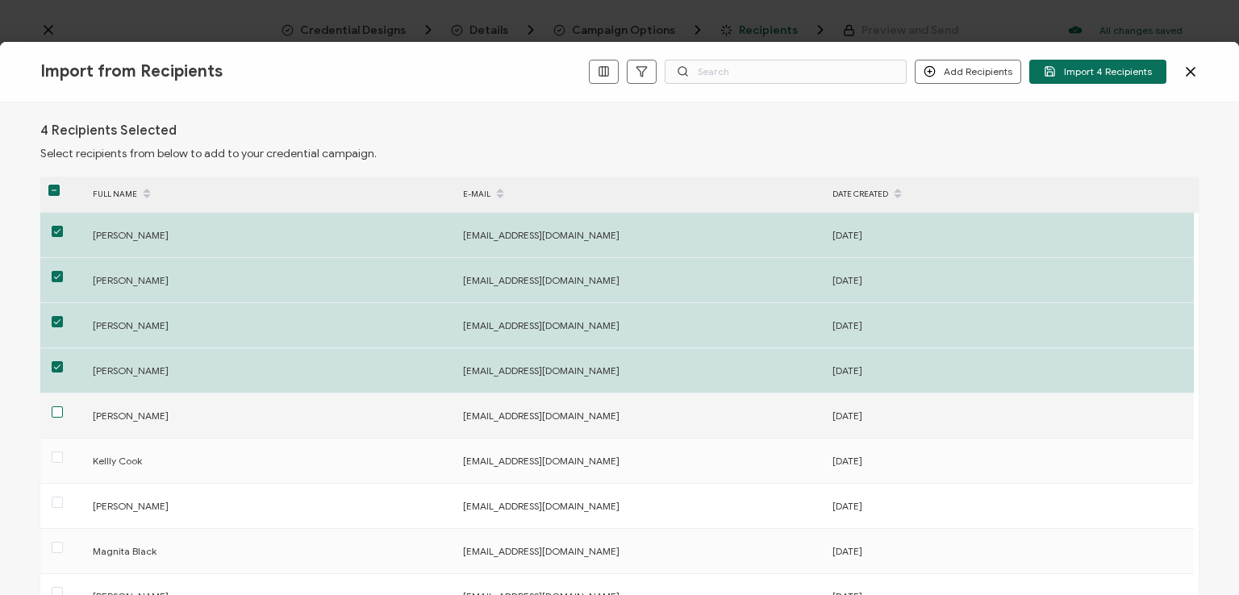
click at [54, 411] on span at bounding box center [57, 411] width 11 height 11
click at [63, 406] on input "checkbox" at bounding box center [63, 406] width 0 height 0
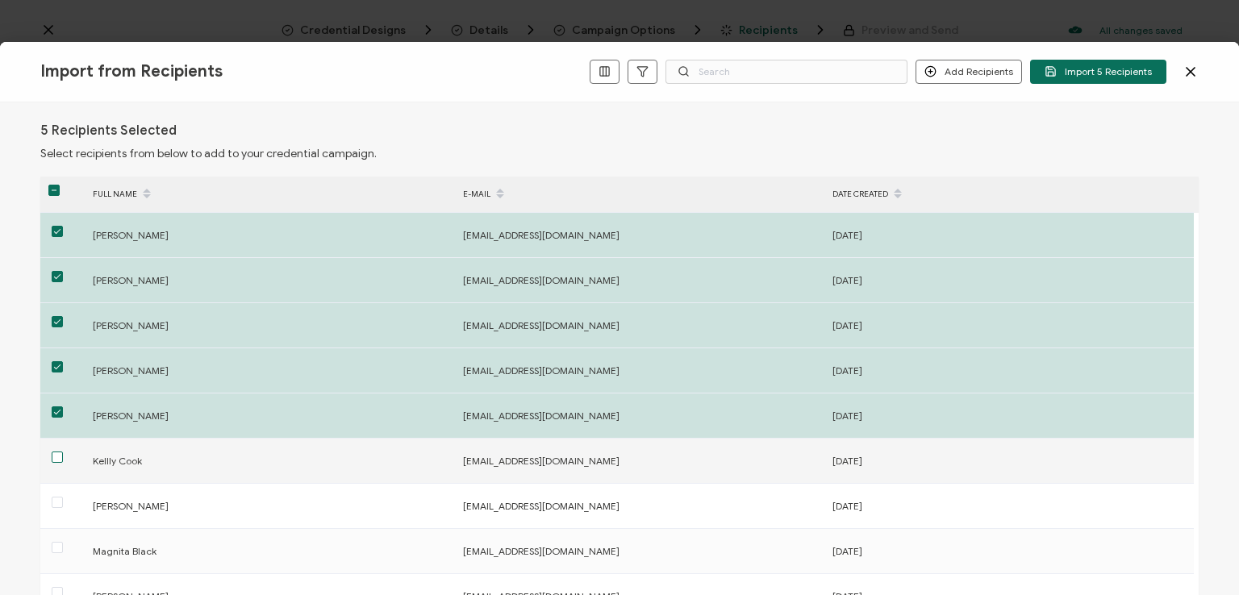
click at [59, 459] on span at bounding box center [57, 457] width 11 height 11
click at [63, 452] on input "checkbox" at bounding box center [63, 452] width 0 height 0
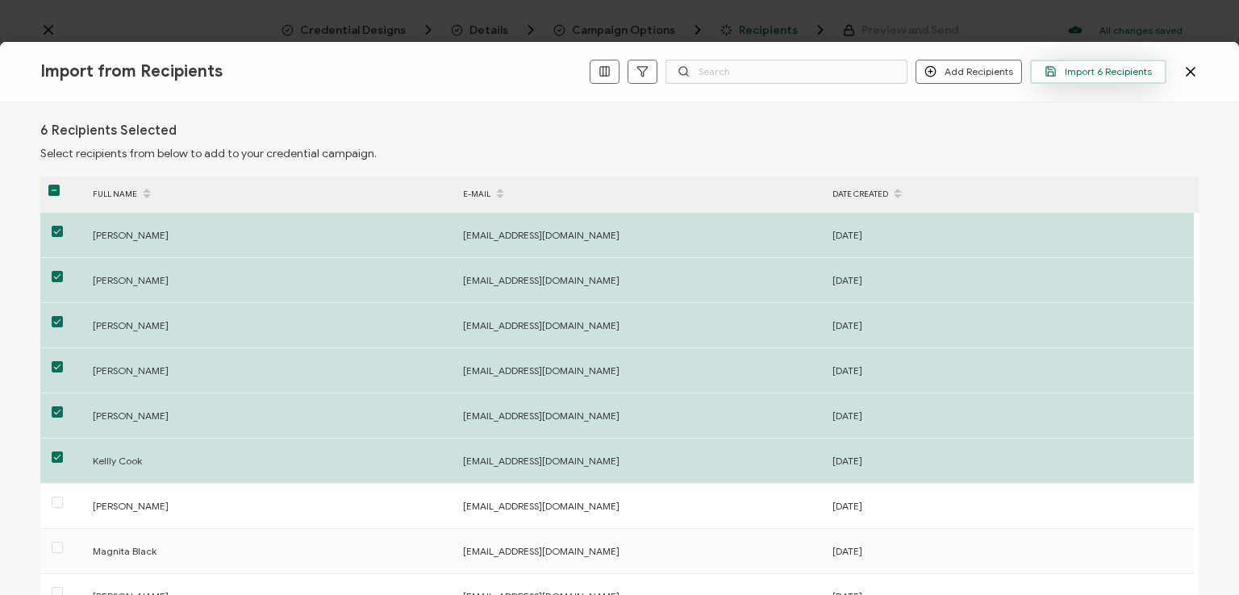
click at [1086, 69] on span "Import 6 Recipients" at bounding box center [1097, 71] width 107 height 12
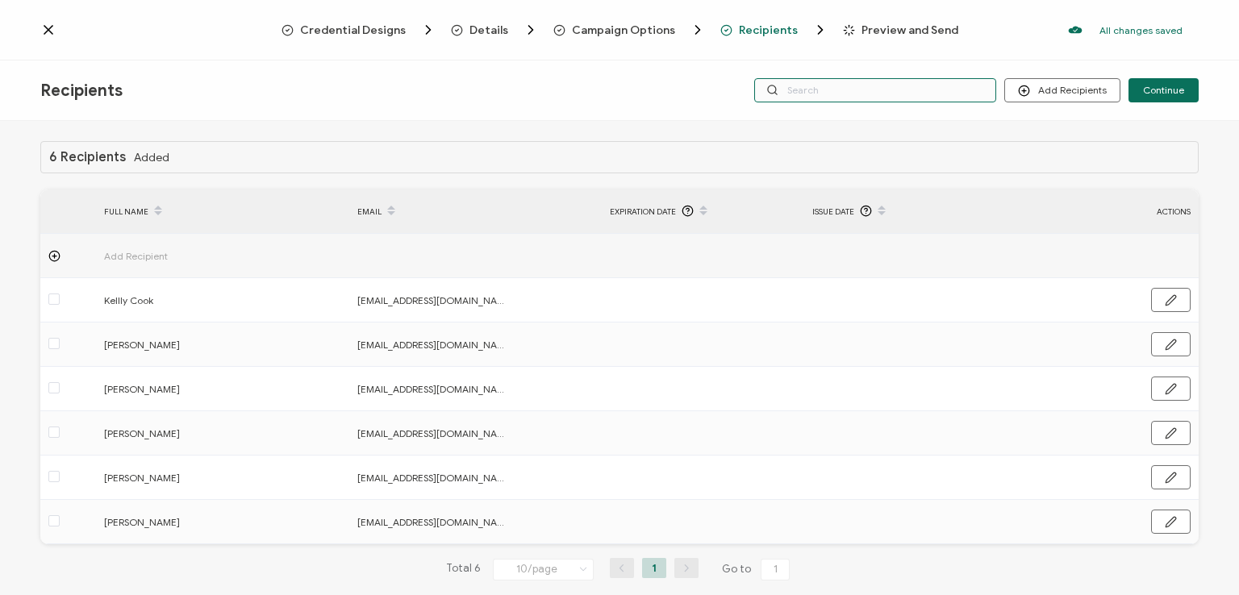
click at [863, 89] on input "text" at bounding box center [875, 90] width 242 height 24
click at [845, 56] on div "Credential Designs Details Campaign Options Recipients Preview and Send All cha…" at bounding box center [619, 30] width 1239 height 60
click at [836, 90] on input "text" at bounding box center [875, 90] width 242 height 24
click at [832, 129] on div "6 Recipients Added FULL NAME EMAIL Expiration Date Issue Date ACTIONS Add Recip…" at bounding box center [619, 360] width 1239 height 478
click at [817, 91] on input "text" at bounding box center [875, 90] width 242 height 24
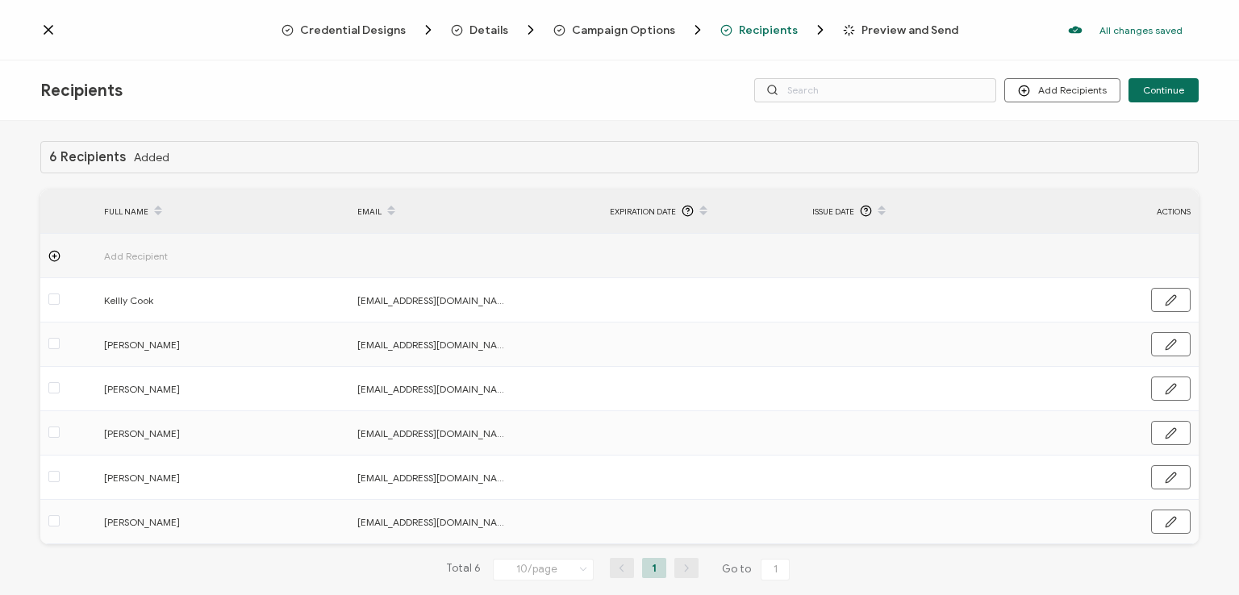
click at [823, 64] on div "Recipients Add Recipients Continue" at bounding box center [619, 90] width 1239 height 60
click at [1161, 93] on span "Continue" at bounding box center [1163, 90] width 41 height 10
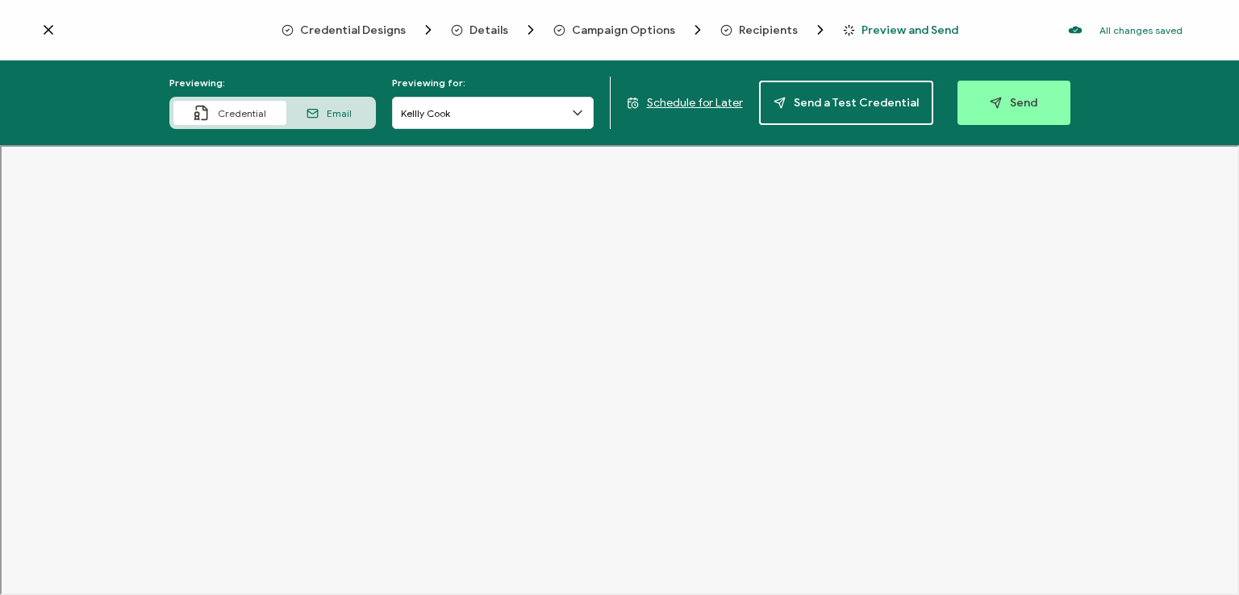
click at [765, 30] on span "Recipients" at bounding box center [768, 30] width 59 height 12
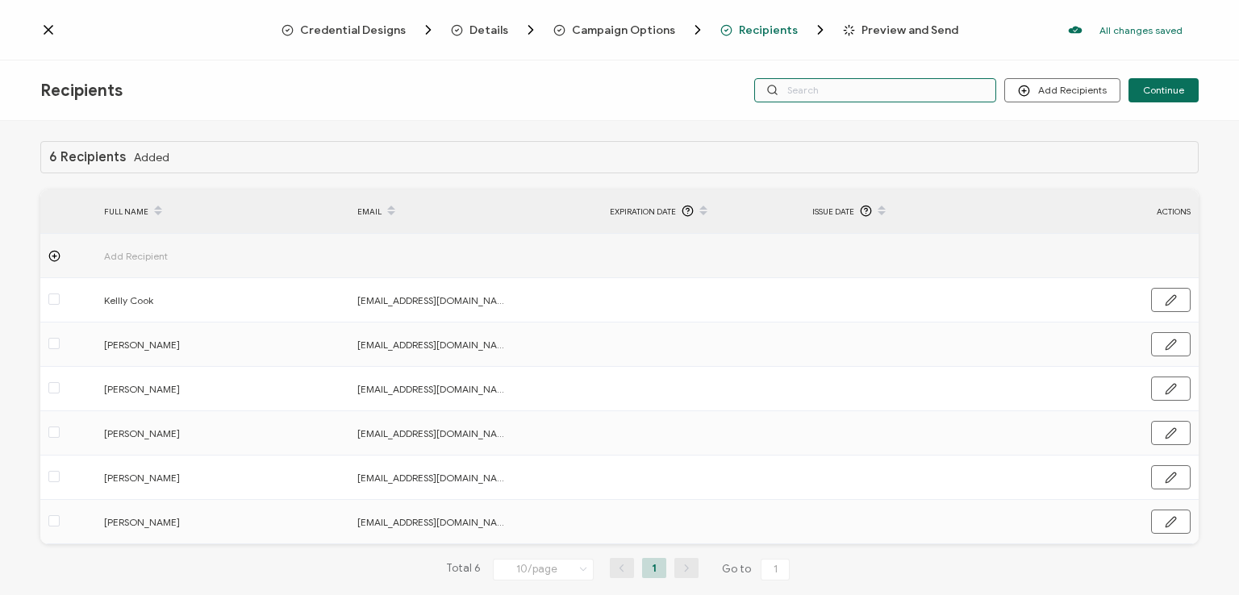
click at [798, 91] on input "text" at bounding box center [875, 90] width 242 height 24
click at [804, 56] on div "Credential Designs Details Campaign Options Recipients Preview and Send All cha…" at bounding box center [619, 30] width 1239 height 60
click at [1008, 52] on div "Credential Designs Details Campaign Options Recipients Preview and Send All cha…" at bounding box center [619, 30] width 1239 height 60
click at [1161, 92] on span "Continue" at bounding box center [1163, 90] width 41 height 10
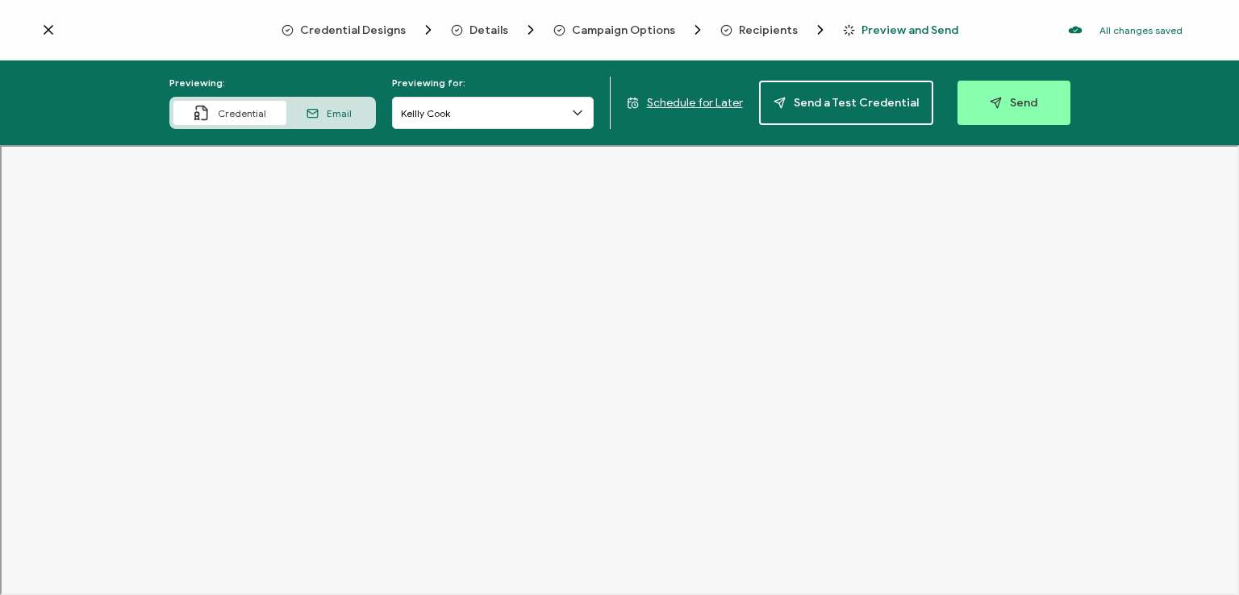
click at [758, 19] on div at bounding box center [659, 18] width 323 height 4
click at [759, 27] on span "Recipients" at bounding box center [768, 30] width 59 height 12
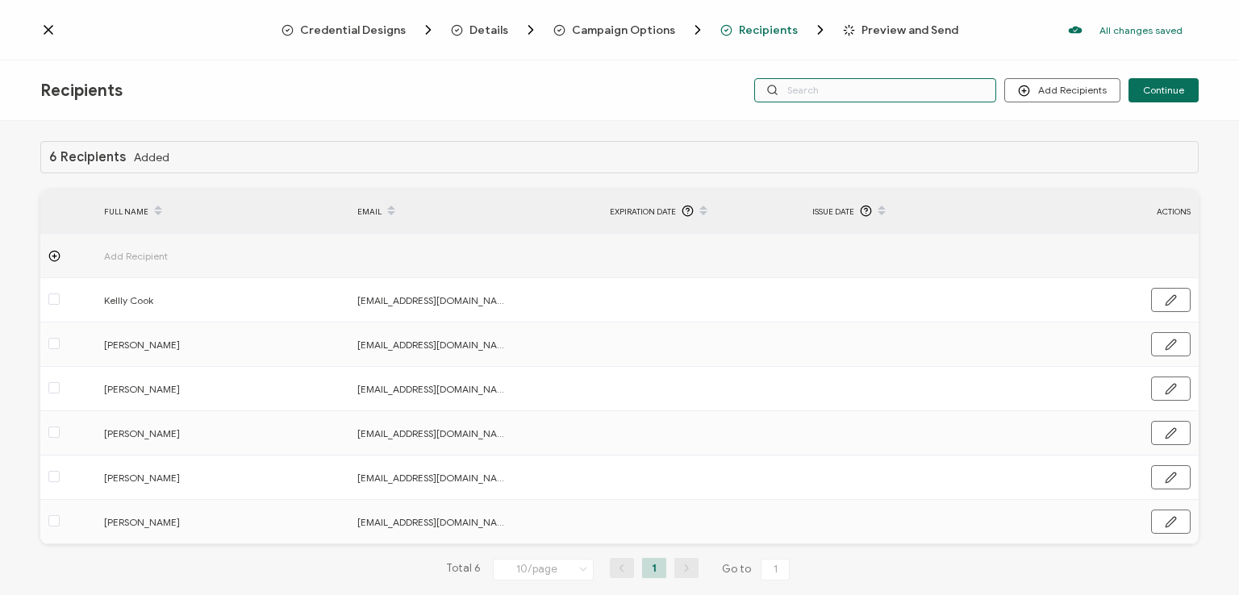
click at [817, 98] on input "text" at bounding box center [875, 90] width 242 height 24
click at [818, 52] on div "Credential Designs Details Campaign Options Recipients Preview and Send All cha…" at bounding box center [619, 30] width 1239 height 60
click at [819, 81] on input "text" at bounding box center [875, 90] width 242 height 24
click at [818, 115] on div "Recipients Add Recipients Upload Recipients Import From Recipients Import From …" at bounding box center [619, 90] width 1239 height 60
click at [1039, 59] on div "Credential Designs Details Campaign Options Recipients Preview and Send All cha…" at bounding box center [619, 30] width 1239 height 60
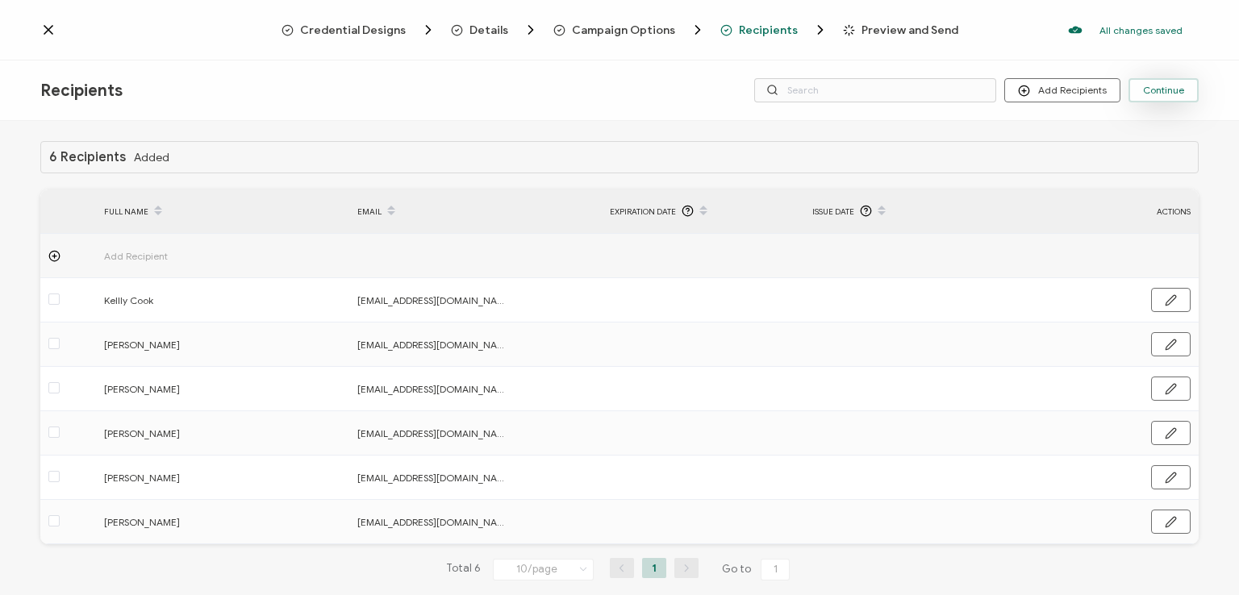
click at [1160, 85] on span "Continue" at bounding box center [1163, 90] width 41 height 10
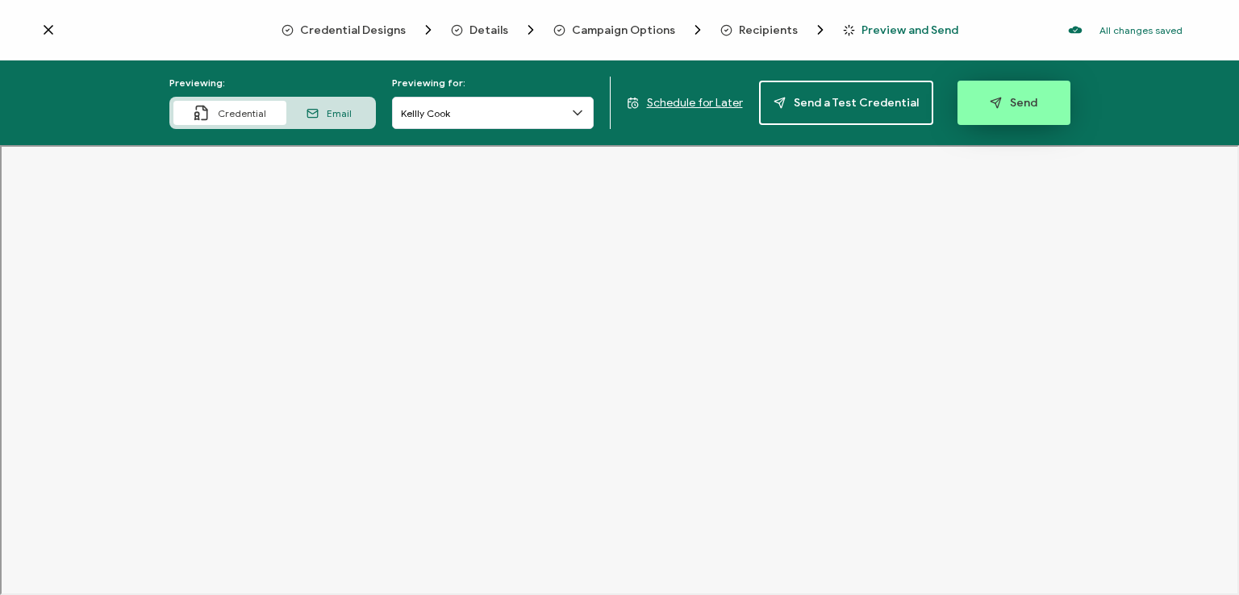
click at [1014, 102] on span "Send" at bounding box center [1014, 103] width 48 height 12
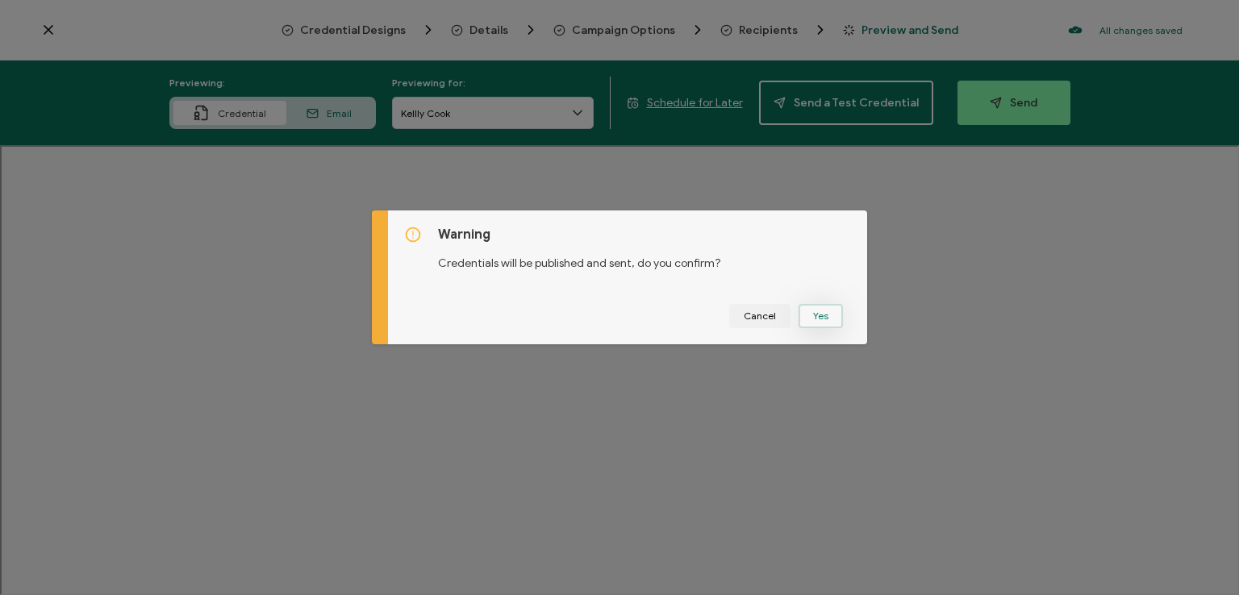
click at [805, 311] on button "Yes" at bounding box center [820, 316] width 44 height 24
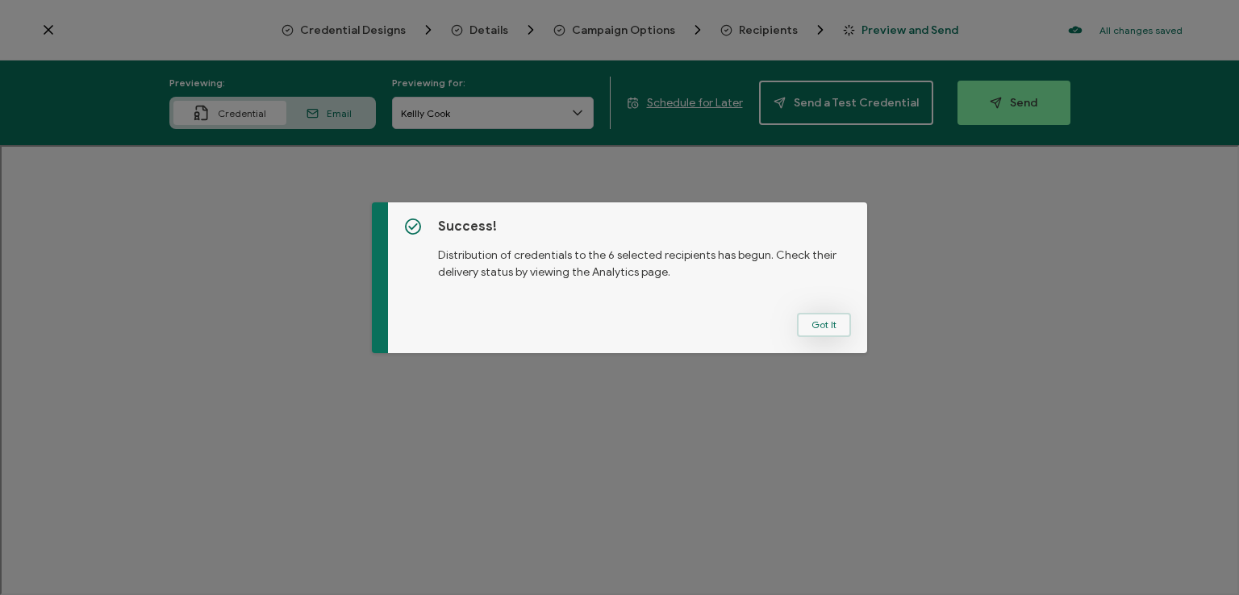
click at [816, 320] on button "Got It" at bounding box center [824, 325] width 54 height 24
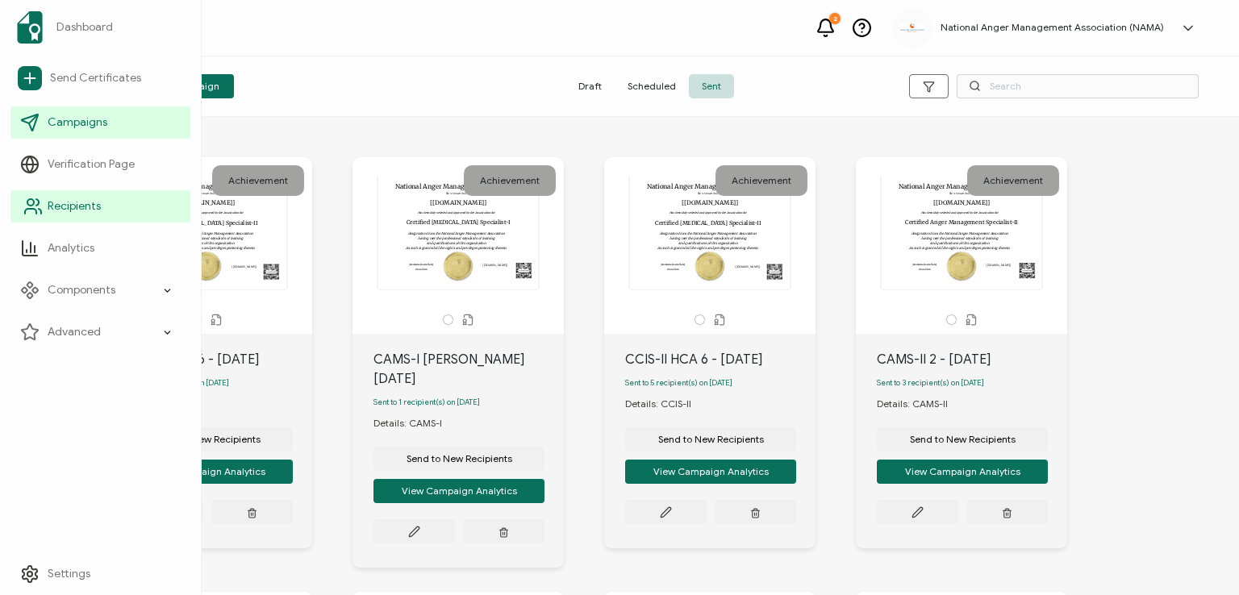
click at [54, 211] on span "Recipients" at bounding box center [74, 206] width 53 height 16
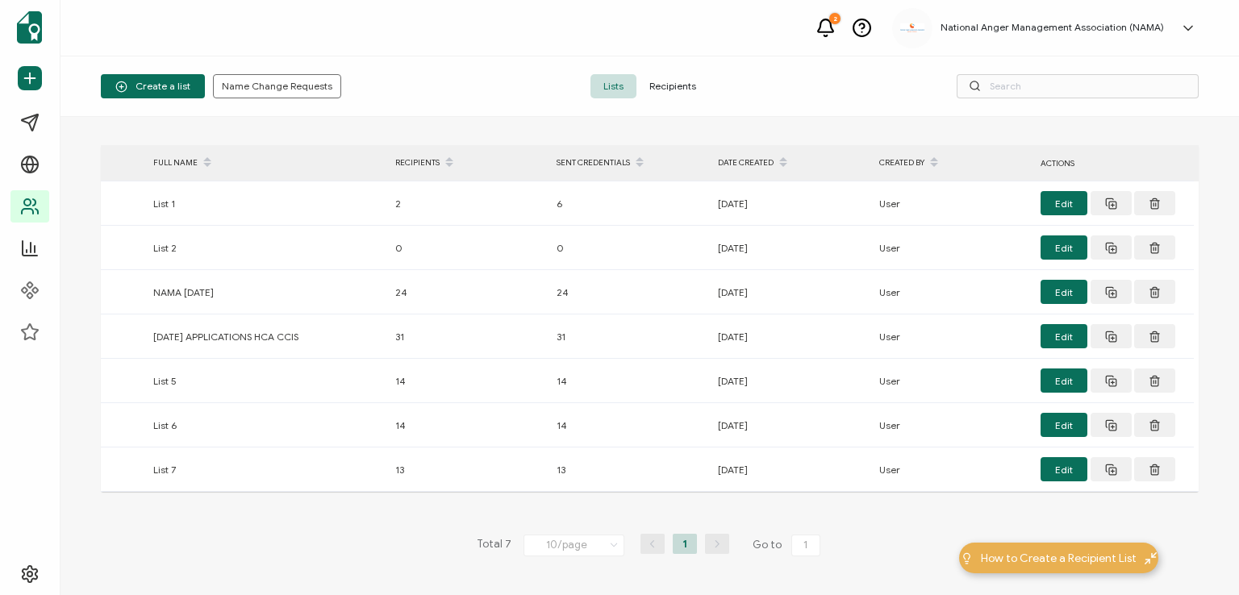
click at [663, 88] on span "Recipients" at bounding box center [672, 86] width 73 height 24
